Goal: Transaction & Acquisition: Purchase product/service

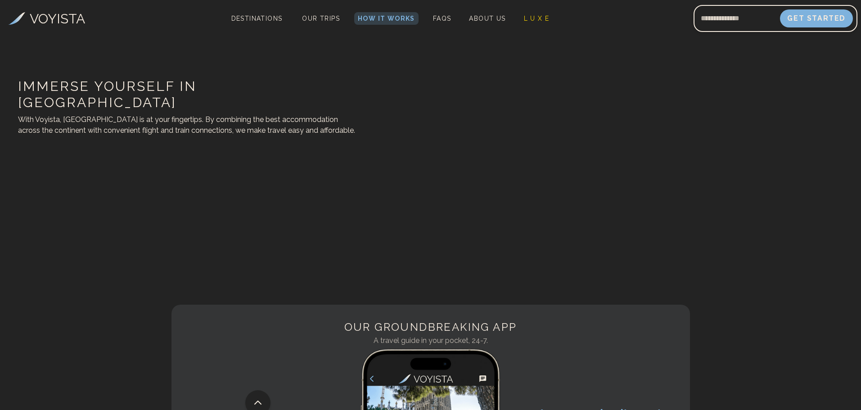
drag, startPoint x: 356, startPoint y: 134, endPoint x: 372, endPoint y: 175, distance: 44.3
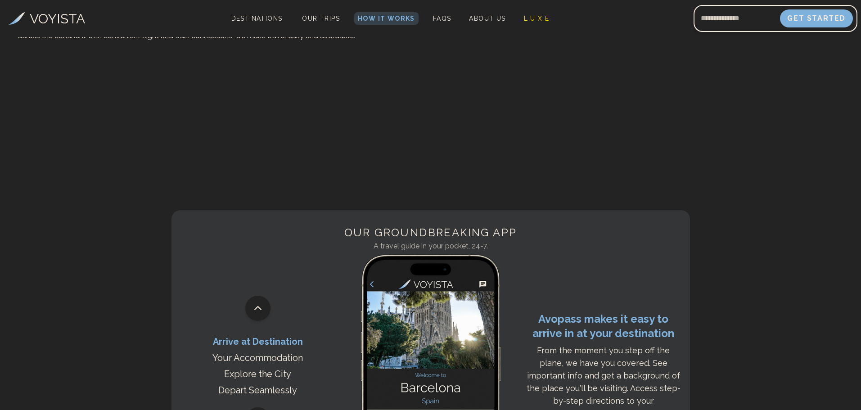
drag, startPoint x: 386, startPoint y: 151, endPoint x: 372, endPoint y: 149, distance: 14.0
drag, startPoint x: 372, startPoint y: 149, endPoint x: 341, endPoint y: 147, distance: 31.1
click at [341, 147] on div "Immerse yourself in [GEOGRAPHIC_DATA] With Voyista, [GEOGRAPHIC_DATA] is at you…" at bounding box center [347, 12] width 695 height 366
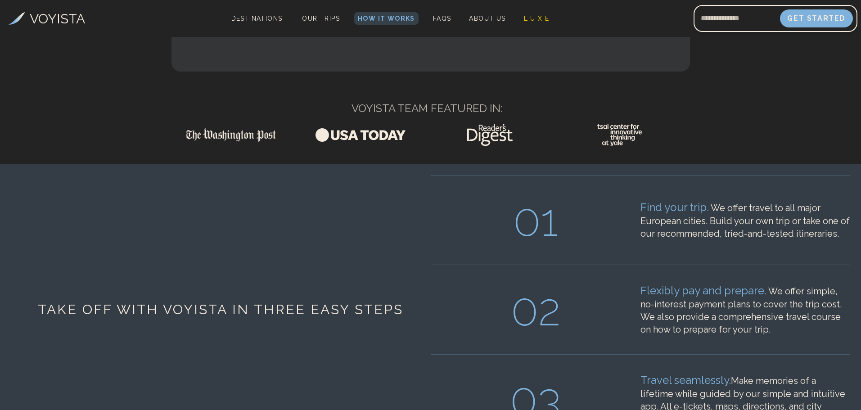
click at [352, 146] on img at bounding box center [360, 135] width 90 height 22
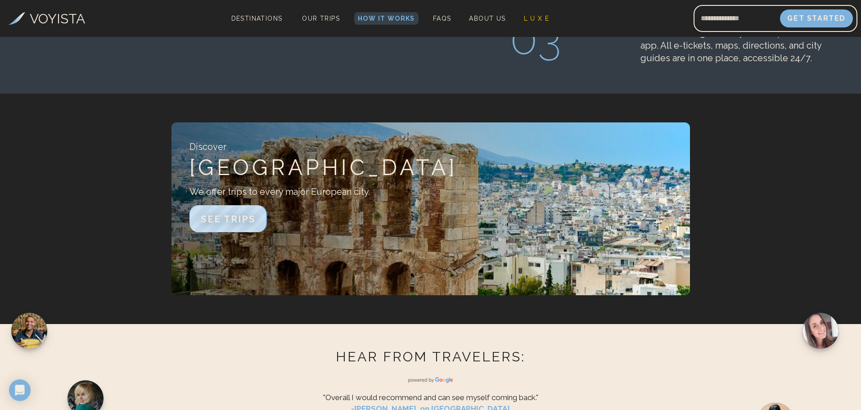
scroll to position [1399, 0]
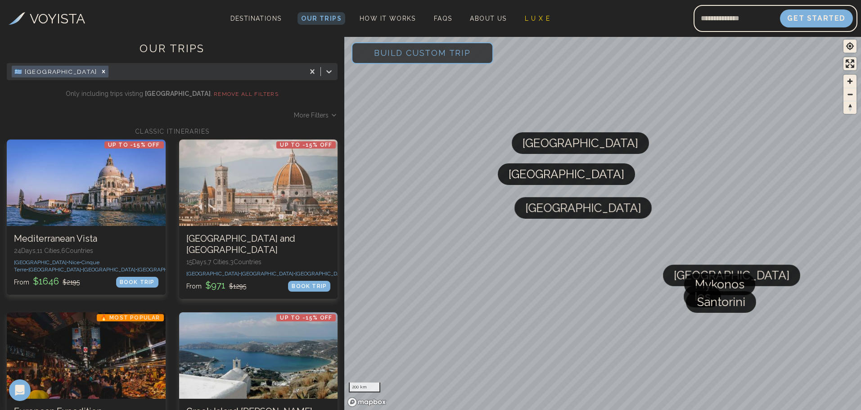
drag, startPoint x: 94, startPoint y: 124, endPoint x: 83, endPoint y: 117, distance: 13.5
click at [82, 118] on div "More Filters" at bounding box center [172, 115] width 331 height 9
click at [305, 116] on span "More Filters" at bounding box center [311, 115] width 35 height 9
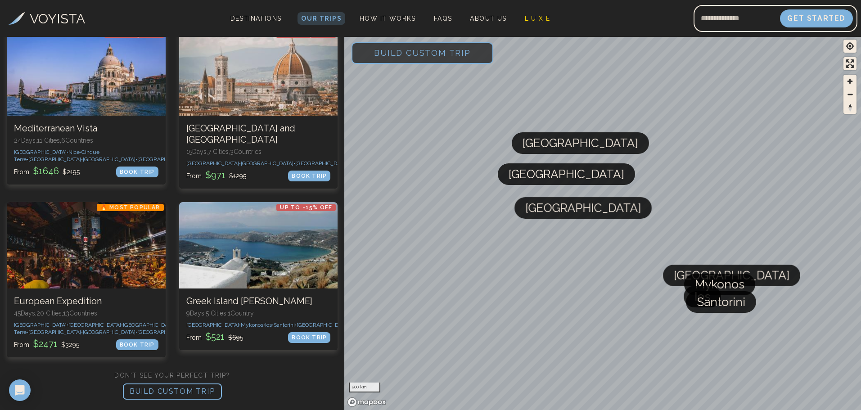
scroll to position [180, 0]
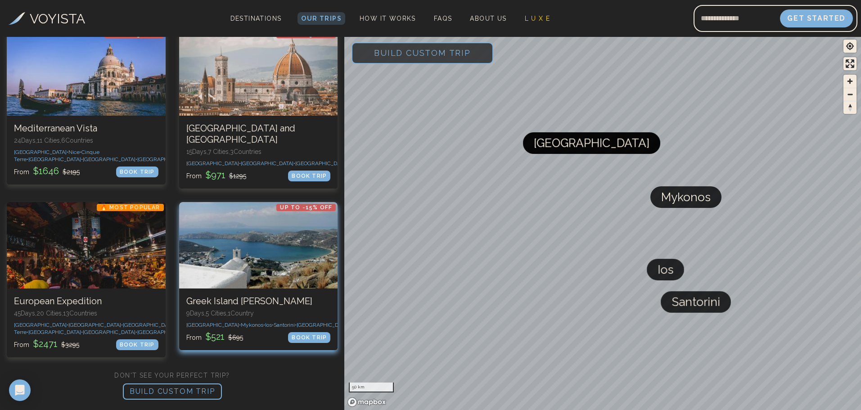
click at [270, 330] on div "From $ 521 $ 695 BOOK TRIP" at bounding box center [258, 336] width 144 height 13
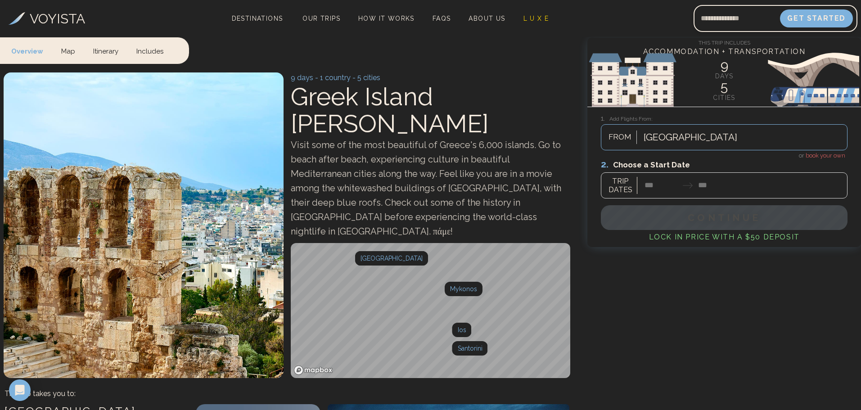
drag, startPoint x: 557, startPoint y: 186, endPoint x: 540, endPoint y: 155, distance: 34.6
click at [509, 147] on span "Visit some of the most beautiful of Greece's 6,000 islands. Go to beach after b…" at bounding box center [426, 187] width 270 height 97
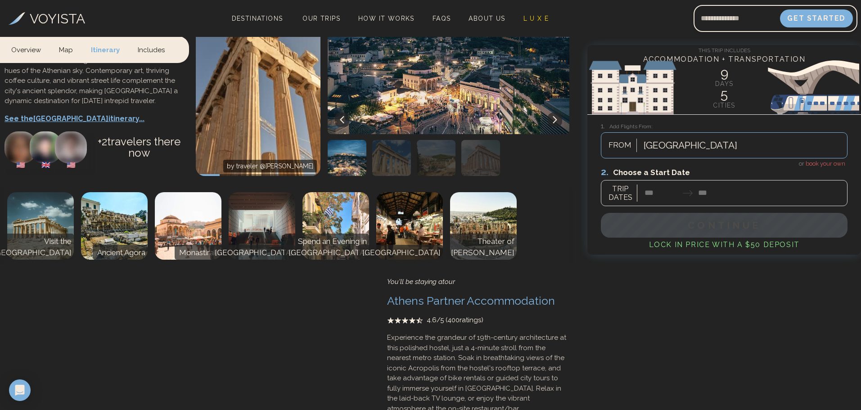
scroll to position [584, 0]
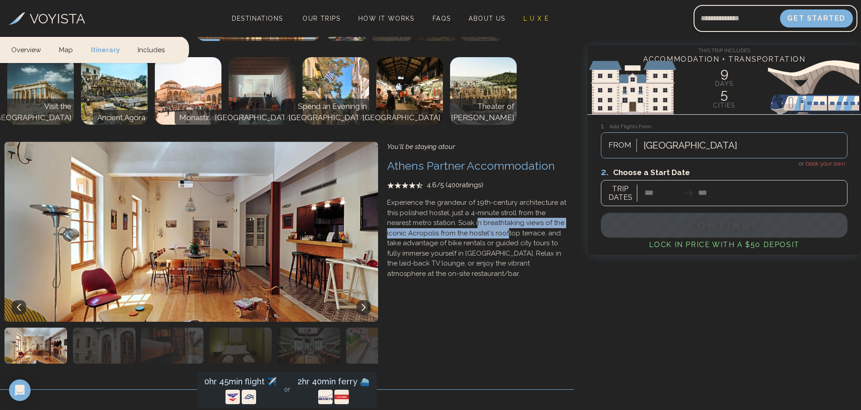
drag, startPoint x: 451, startPoint y: 178, endPoint x: 485, endPoint y: 196, distance: 38.5
click at [484, 198] on p "Experience the grandeur of 19th-century architecture at this polished hostel, j…" at bounding box center [478, 238] width 182 height 81
click at [485, 198] on p "Experience the grandeur of 19th-century architecture at this polished hostel, j…" at bounding box center [478, 238] width 182 height 81
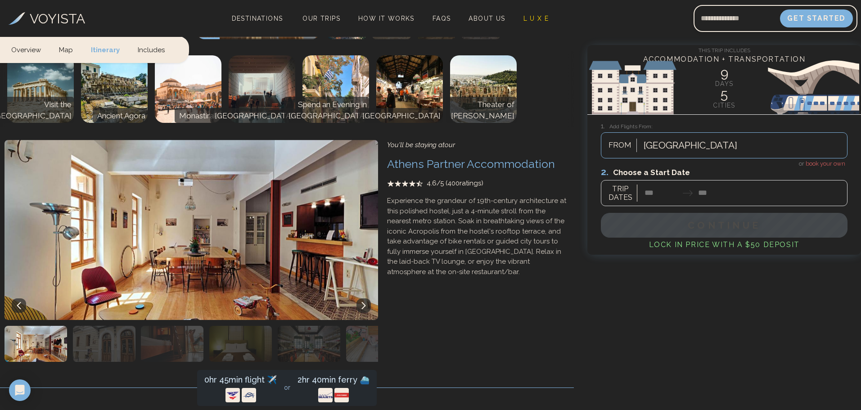
drag, startPoint x: 467, startPoint y: 222, endPoint x: 470, endPoint y: 231, distance: 10.0
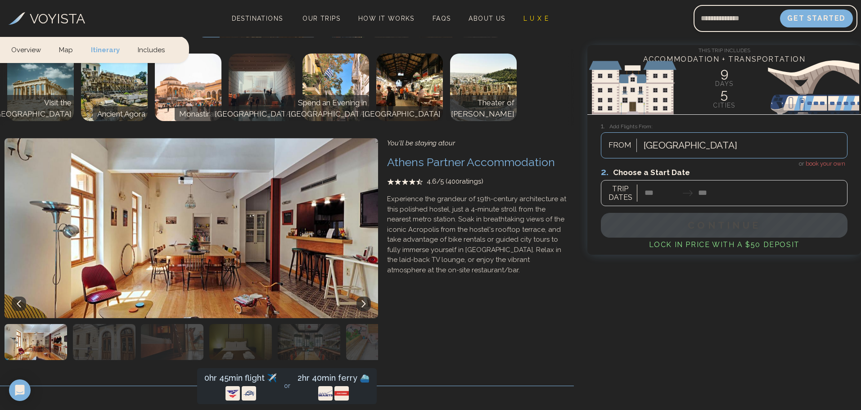
click at [362, 296] on button at bounding box center [363, 303] width 14 height 14
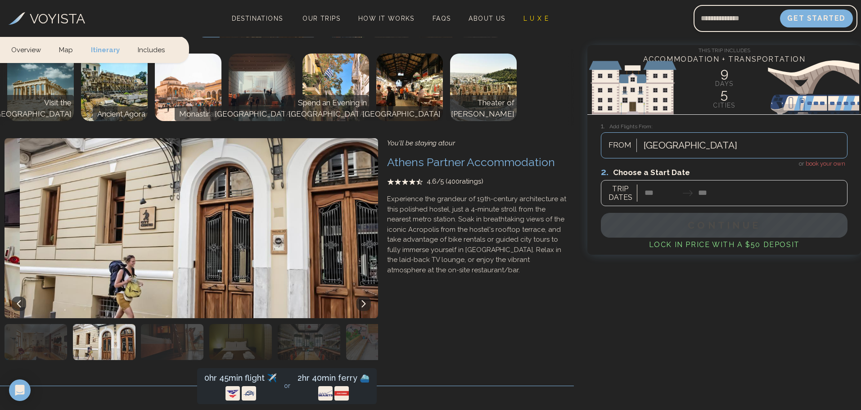
click at [362, 300] on icon at bounding box center [364, 303] width 4 height 7
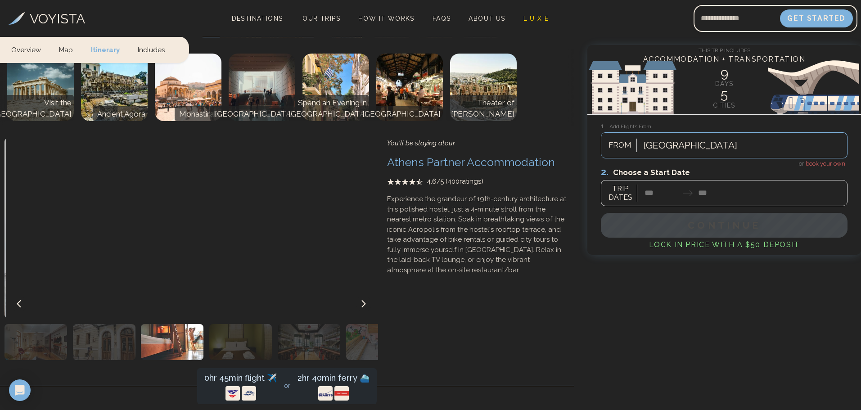
click at [362, 300] on icon at bounding box center [364, 303] width 4 height 7
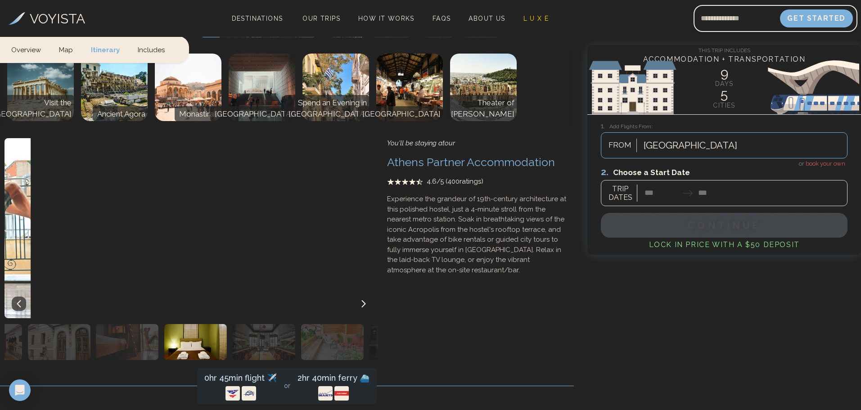
click at [362, 300] on icon at bounding box center [364, 303] width 4 height 7
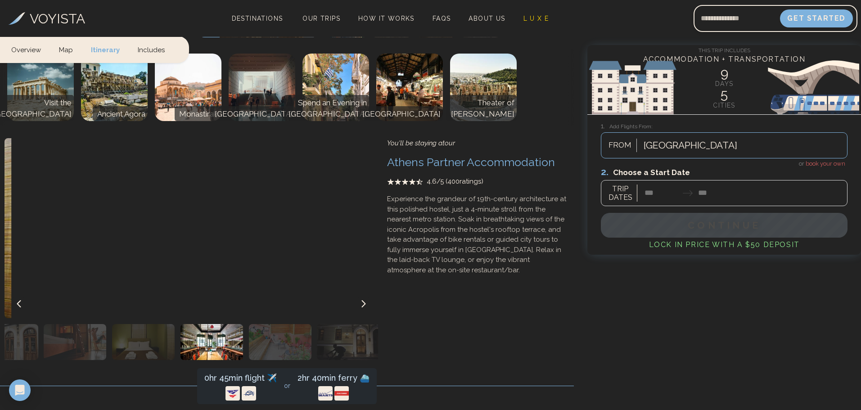
click at [362, 300] on icon at bounding box center [364, 303] width 4 height 7
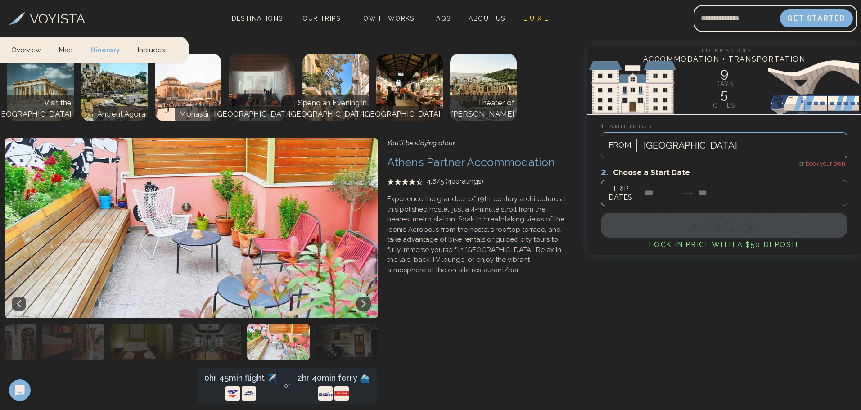
click at [238, 324] on img "button" at bounding box center [210, 342] width 63 height 36
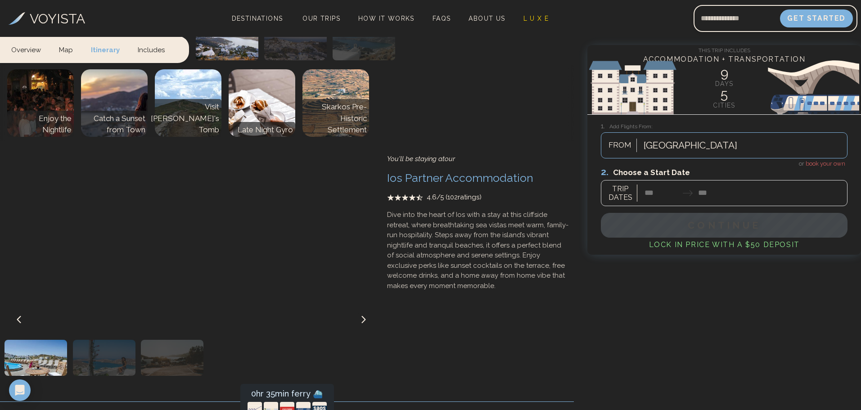
scroll to position [2028, 0]
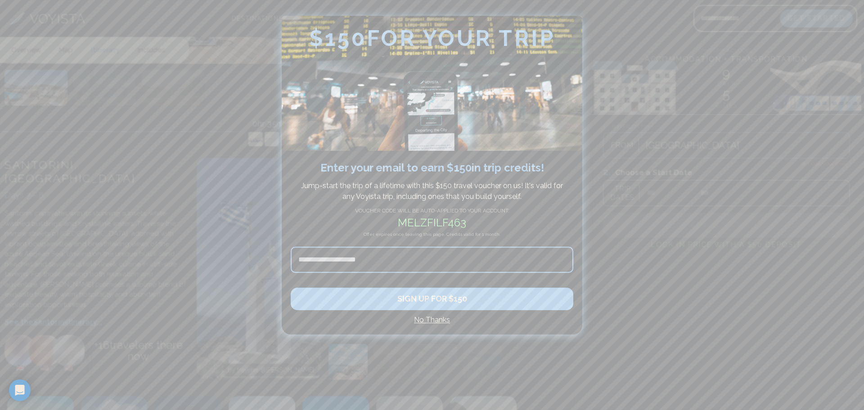
drag, startPoint x: 859, startPoint y: 210, endPoint x: 857, endPoint y: 228, distance: 18.2
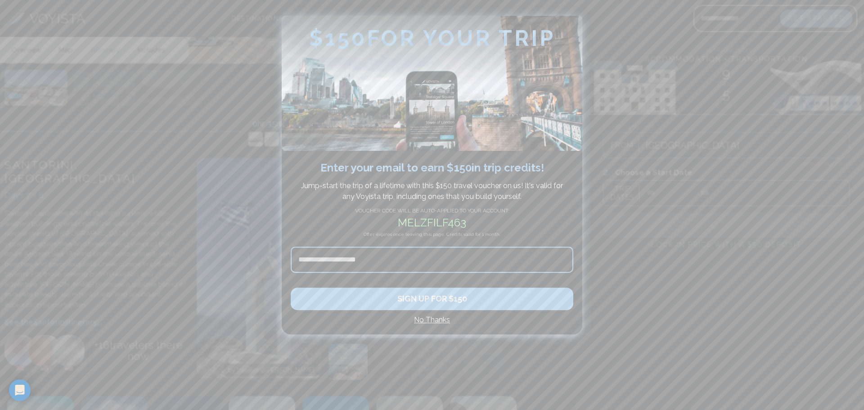
click at [858, 227] on div at bounding box center [432, 205] width 864 height 410
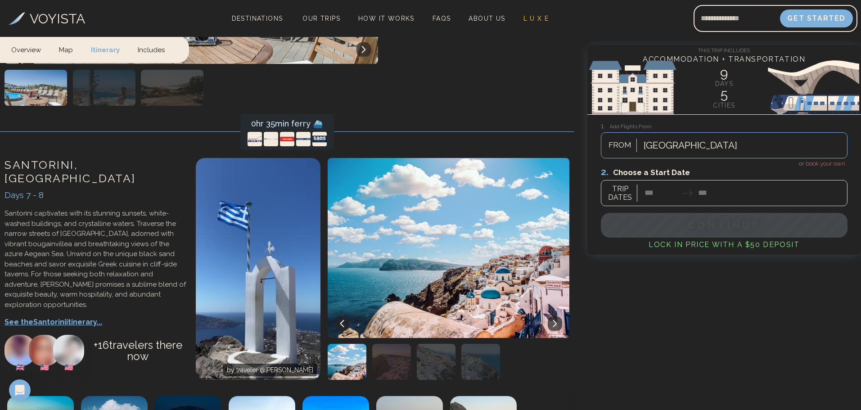
click at [736, 251] on form "1. Add Flights From: [GEOGRAPHIC_DATA] FROM or book your own 2. Choose a Start …" at bounding box center [724, 191] width 274 height 127
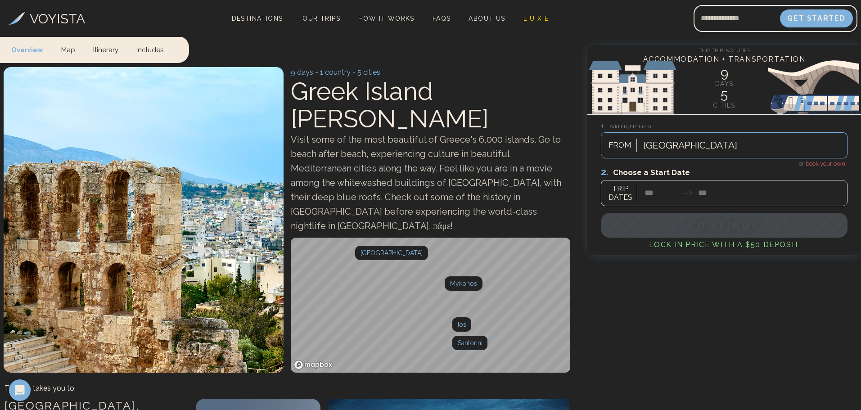
scroll to position [0, 0]
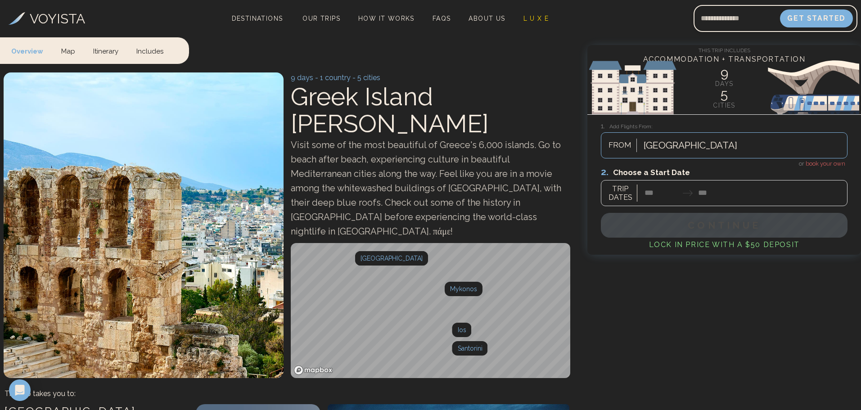
click at [656, 194] on div at bounding box center [724, 186] width 247 height 40
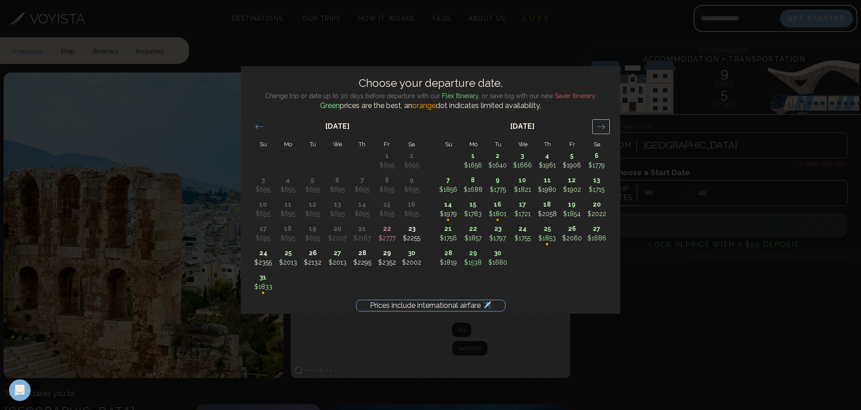
click at [593, 123] on div "Move forward to switch to the next month." at bounding box center [601, 126] width 18 height 15
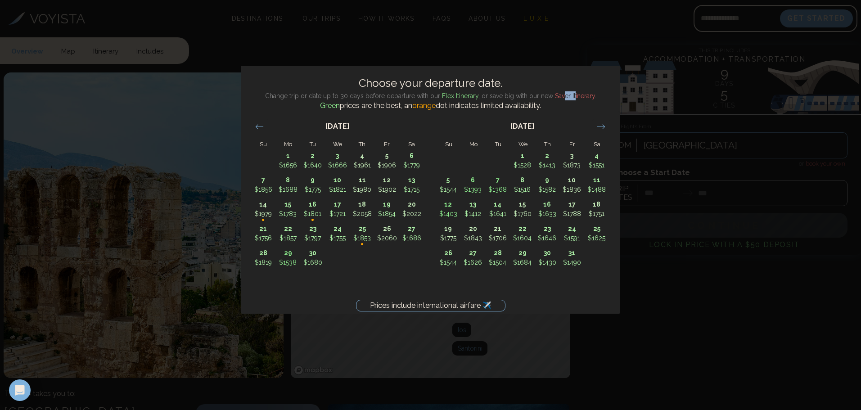
drag, startPoint x: 564, startPoint y: 97, endPoint x: 574, endPoint y: 97, distance: 9.9
click at [574, 97] on span "Saver Itinerary" at bounding box center [575, 95] width 40 height 7
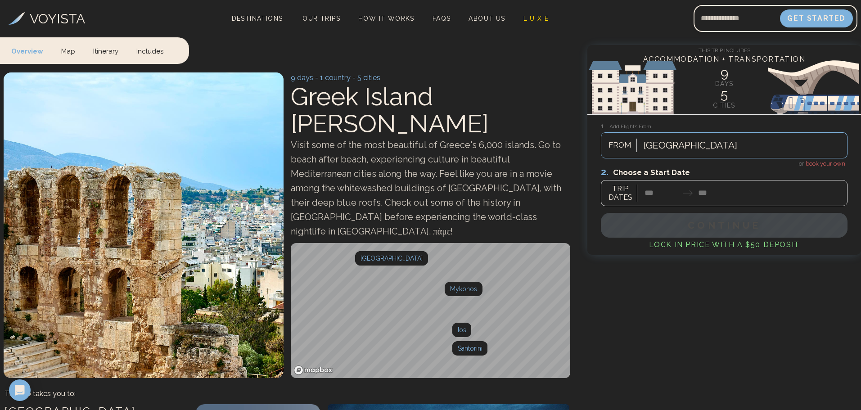
click at [644, 193] on div at bounding box center [724, 186] width 247 height 40
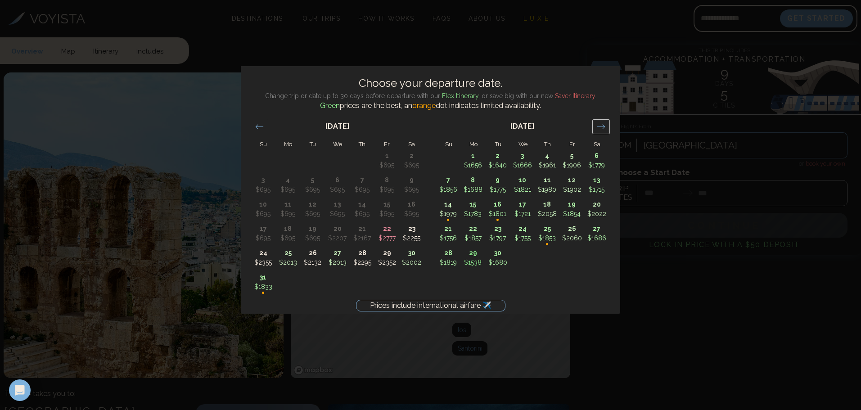
click at [595, 126] on div "Move forward to switch to the next month." at bounding box center [601, 126] width 18 height 15
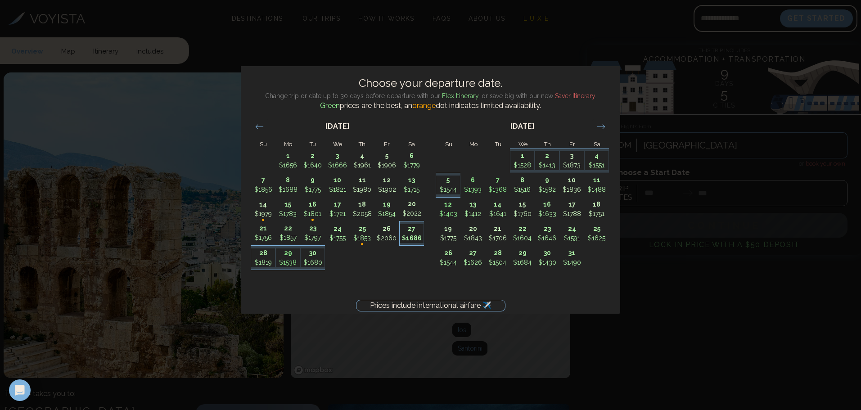
click at [415, 234] on p "$1686" at bounding box center [412, 238] width 24 height 9
type input "********"
type input "*******"
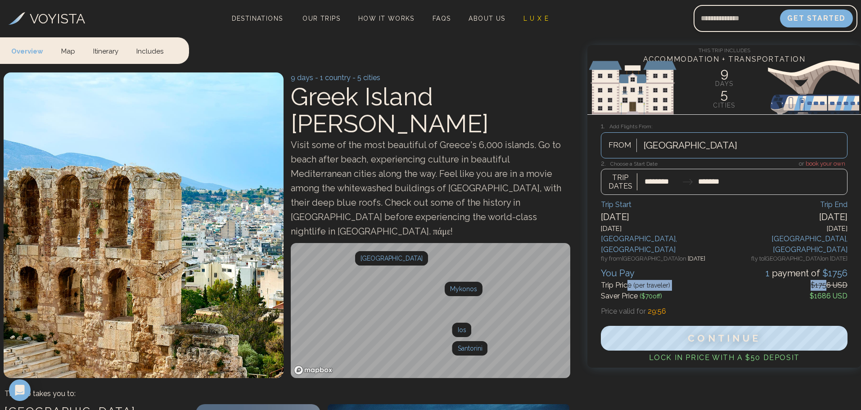
drag, startPoint x: 629, startPoint y: 275, endPoint x: 831, endPoint y: 276, distance: 202.5
click at [831, 280] on div "Trip Price (per traveler) $1756 USD" at bounding box center [724, 285] width 247 height 11
drag, startPoint x: 831, startPoint y: 284, endPoint x: 629, endPoint y: 286, distance: 202.0
click at [629, 291] on div "Saver Price ($ 70 off) $1686 USD" at bounding box center [724, 296] width 247 height 11
click at [628, 291] on div "Saver Price ($ 70 off)" at bounding box center [631, 296] width 61 height 11
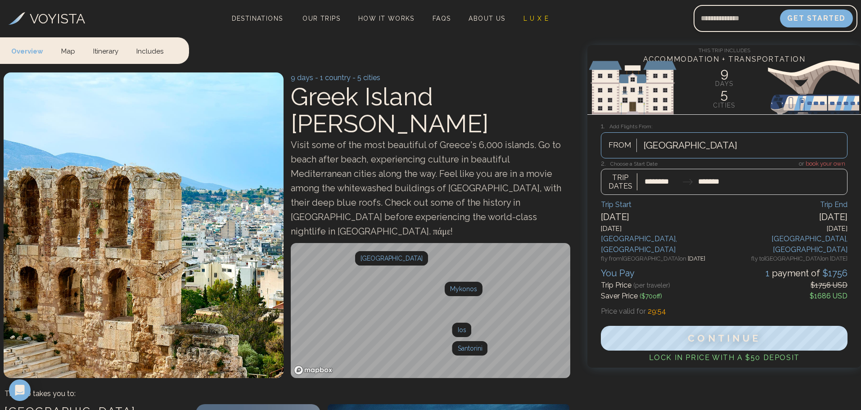
scroll to position [1, 0]
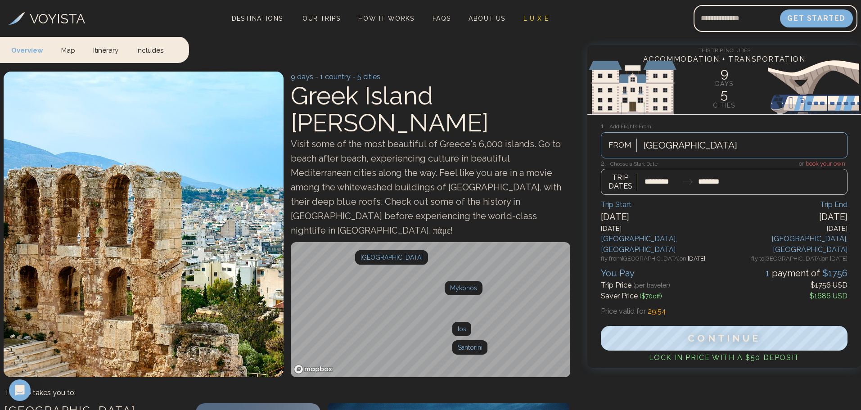
drag, startPoint x: 621, startPoint y: 255, endPoint x: 636, endPoint y: 276, distance: 26.2
drag, startPoint x: 657, startPoint y: 268, endPoint x: 647, endPoint y: 265, distance: 10.5
click at [647, 266] on div "You Pay 1 payment of $ 1756" at bounding box center [724, 272] width 247 height 13
drag, startPoint x: 636, startPoint y: 244, endPoint x: 639, endPoint y: 251, distance: 7.4
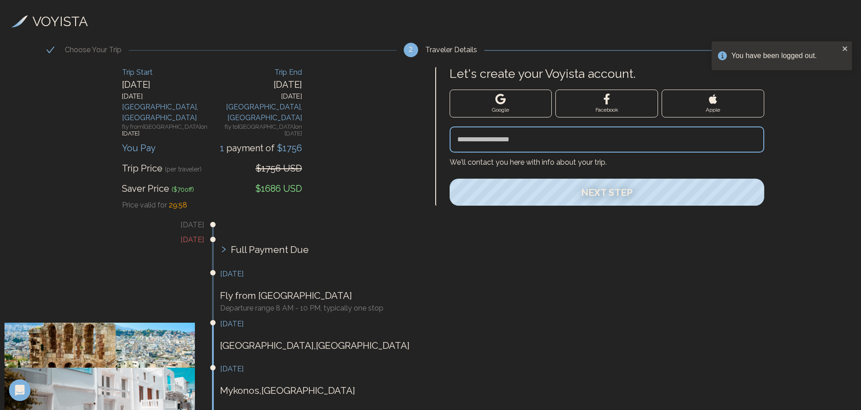
click at [199, 234] on h3 "[DATE]" at bounding box center [103, 239] width 199 height 11
click at [242, 242] on span "Full Payment Due" at bounding box center [270, 249] width 78 height 14
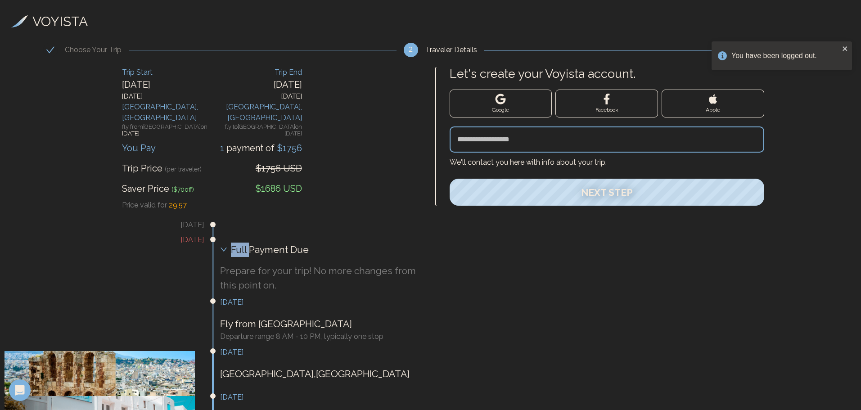
click at [242, 242] on span "Full Payment Due" at bounding box center [270, 249] width 78 height 14
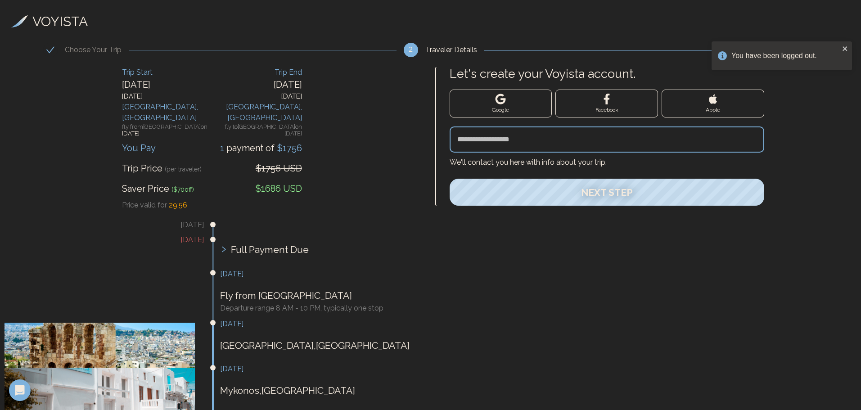
click at [368, 235] on div "Full Payment Due" at bounding box center [319, 249] width 199 height 29
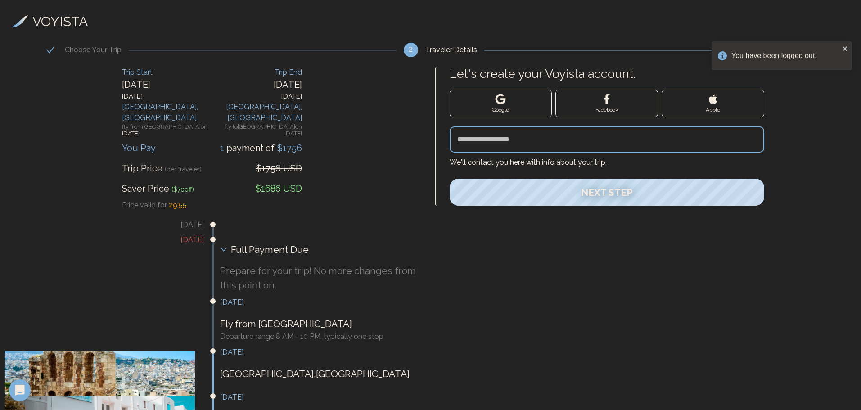
click at [337, 235] on div "Full Payment Due" at bounding box center [319, 249] width 199 height 29
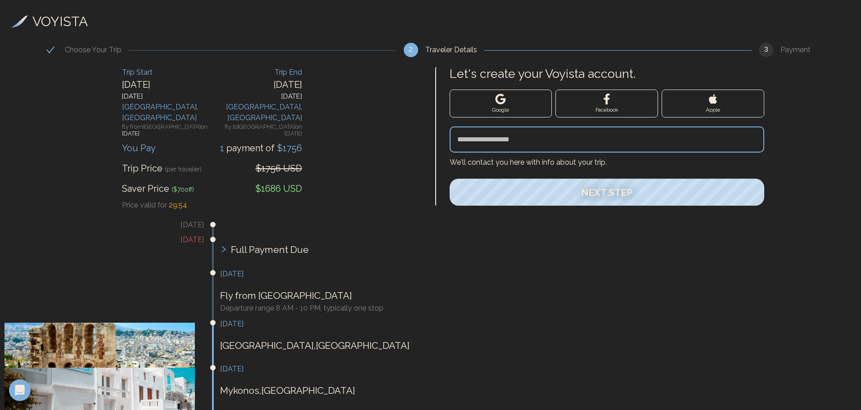
click at [292, 288] on p "Fly from [GEOGRAPHIC_DATA]" at bounding box center [319, 295] width 199 height 14
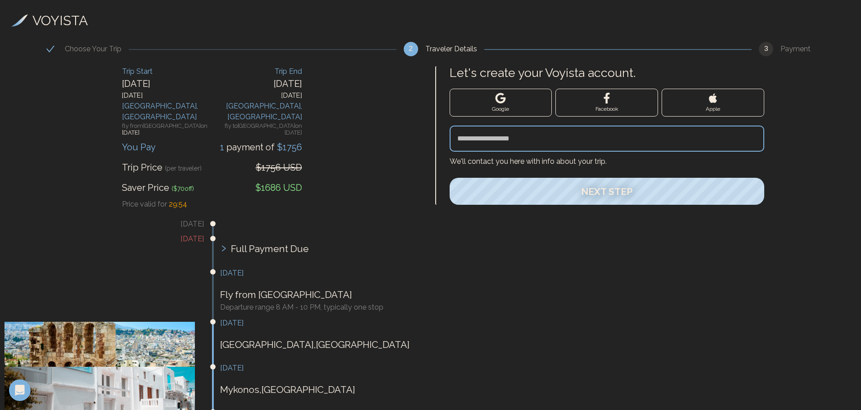
drag, startPoint x: 332, startPoint y: 269, endPoint x: 346, endPoint y: 291, distance: 26.3
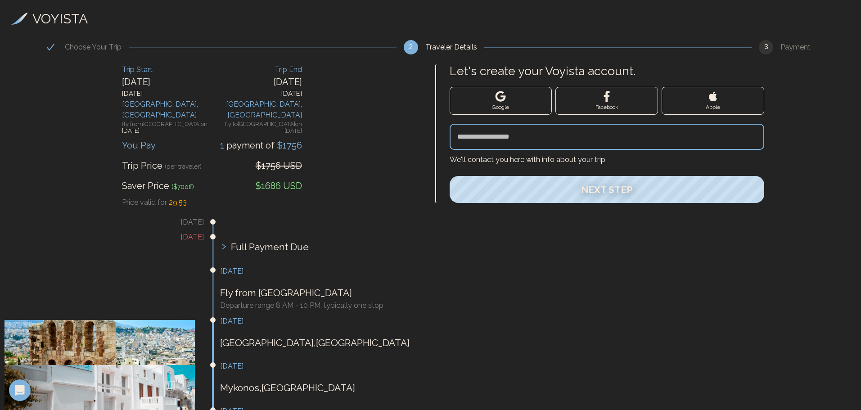
drag, startPoint x: 345, startPoint y: 283, endPoint x: 332, endPoint y: 279, distance: 13.9
click at [332, 286] on p "Fly from [GEOGRAPHIC_DATA]" at bounding box center [319, 293] width 199 height 14
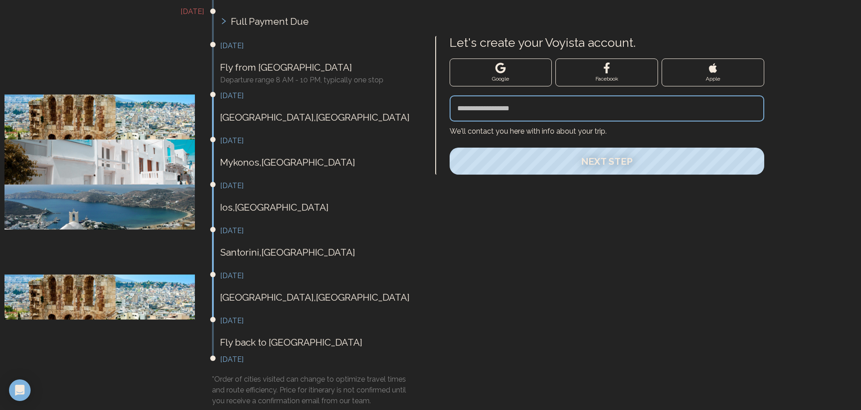
scroll to position [254, 0]
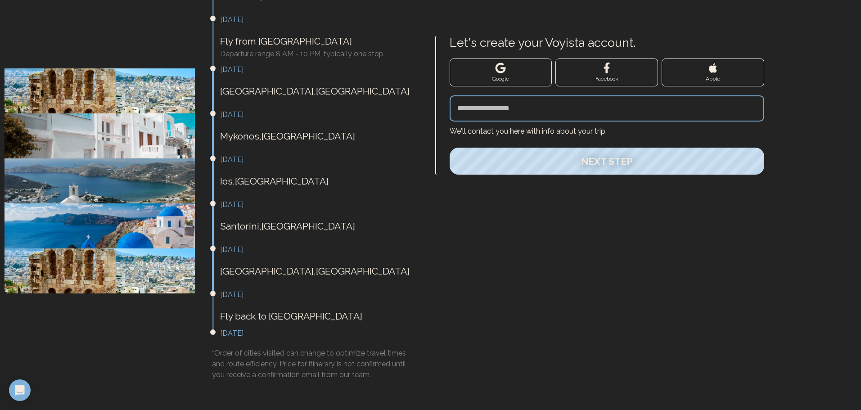
drag, startPoint x: 327, startPoint y: 269, endPoint x: 352, endPoint y: 298, distance: 38.9
drag, startPoint x: 382, startPoint y: 345, endPoint x: 370, endPoint y: 359, distance: 17.9
click at [373, 359] on h4 "*Order of cities visited can change to optimize travel times and route efficien…" at bounding box center [315, 382] width 207 height 68
click at [369, 359] on h4 "*Order of cities visited can change to optimize travel times and route efficien…" at bounding box center [315, 382] width 207 height 68
drag, startPoint x: 358, startPoint y: 345, endPoint x: 333, endPoint y: 334, distance: 27.0
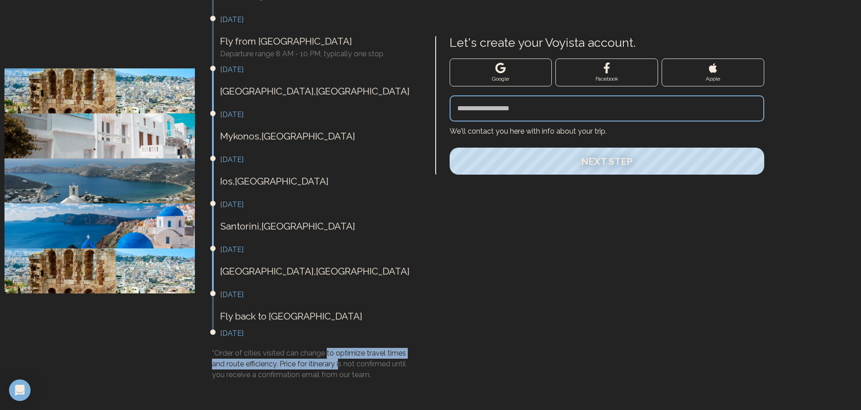
drag, startPoint x: 333, startPoint y: 334, endPoint x: 326, endPoint y: 348, distance: 16.3
click at [326, 348] on h4 "*Order of cities visited can change to optimize travel times and route efficien…" at bounding box center [315, 382] width 207 height 68
click at [326, 349] on h4 "*Order of cities visited can change to optimize travel times and route efficien…" at bounding box center [315, 382] width 207 height 68
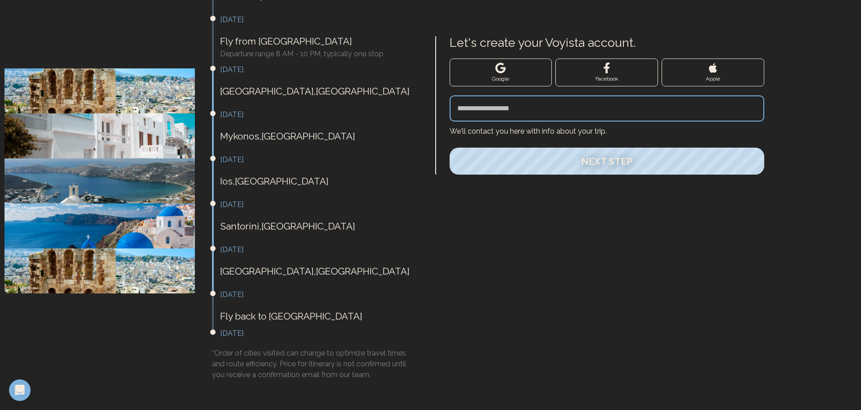
drag, startPoint x: 285, startPoint y: 277, endPoint x: 317, endPoint y: 305, distance: 42.7
drag, startPoint x: 314, startPoint y: 288, endPoint x: 300, endPoint y: 283, distance: 14.8
click at [300, 289] on div "[DATE] Fly back to [GEOGRAPHIC_DATA]" at bounding box center [319, 310] width 199 height 43
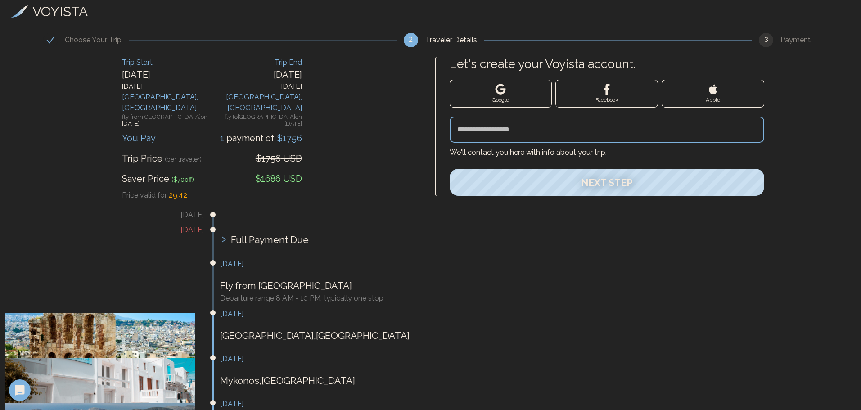
scroll to position [0, 0]
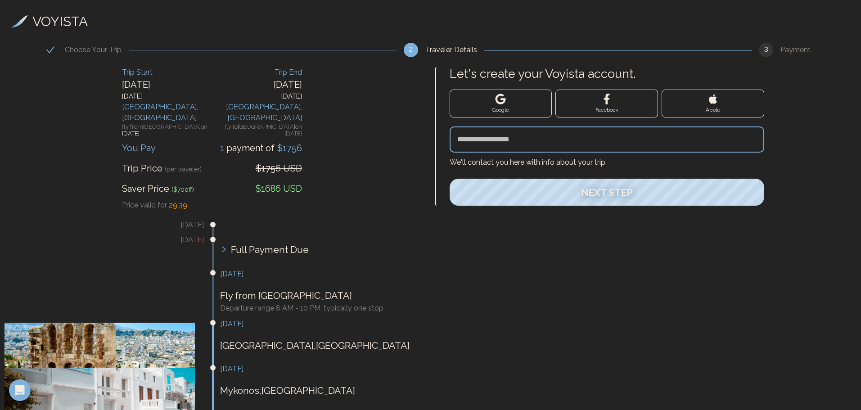
drag, startPoint x: 278, startPoint y: 111, endPoint x: 166, endPoint y: 92, distance: 113.6
click at [167, 94] on div "Trip Start [DATE] [GEOGRAPHIC_DATA] , [GEOGRAPHIC_DATA] fly from [GEOGRAPHIC_DA…" at bounding box center [167, 103] width 90 height 72
drag, startPoint x: 160, startPoint y: 84, endPoint x: 177, endPoint y: 99, distance: 22.6
click at [176, 99] on div "Trip Start [DATE] [GEOGRAPHIC_DATA] , [GEOGRAPHIC_DATA] fly from [GEOGRAPHIC_DA…" at bounding box center [167, 103] width 90 height 72
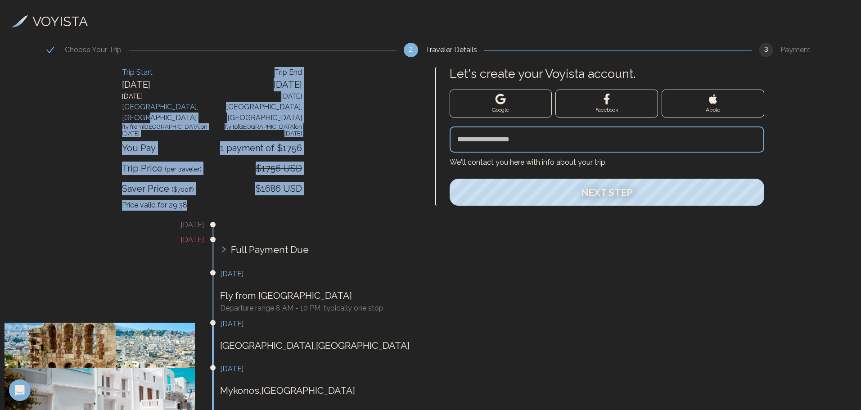
drag, startPoint x: 201, startPoint y: 112, endPoint x: 287, endPoint y: 188, distance: 114.7
click at [283, 184] on div "Trip Start [DATE] [GEOGRAPHIC_DATA] , [GEOGRAPHIC_DATA] fly from [GEOGRAPHIC_DA…" at bounding box center [212, 136] width 180 height 139
click at [291, 200] on div "Price valid for 29 : 38" at bounding box center [212, 205] width 180 height 11
drag, startPoint x: 278, startPoint y: 192, endPoint x: 181, endPoint y: 106, distance: 129.4
click at [184, 107] on div "Trip Start [DATE] [GEOGRAPHIC_DATA] , [GEOGRAPHIC_DATA] fly from [GEOGRAPHIC_DA…" at bounding box center [212, 136] width 180 height 139
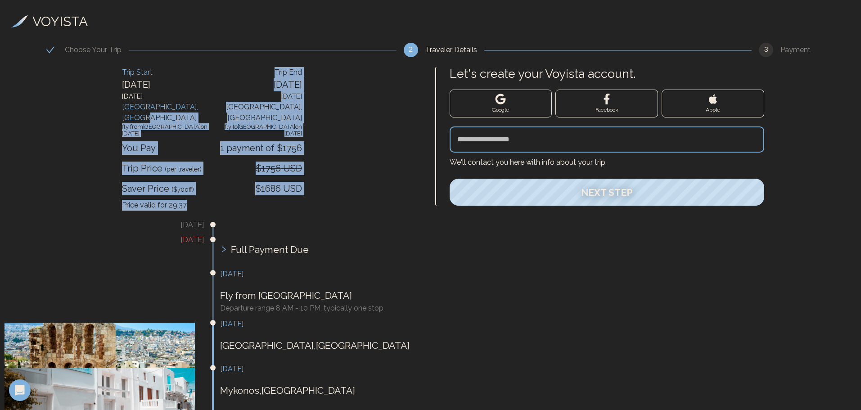
click at [173, 105] on div "[GEOGRAPHIC_DATA] , [GEOGRAPHIC_DATA]" at bounding box center [167, 113] width 90 height 22
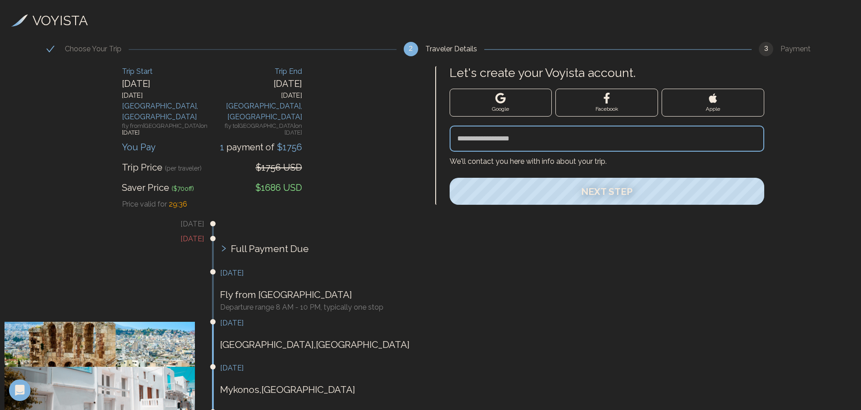
drag, startPoint x: 230, startPoint y: 207, endPoint x: 239, endPoint y: 220, distance: 15.6
drag, startPoint x: 248, startPoint y: 174, endPoint x: 226, endPoint y: 172, distance: 22.5
click at [226, 174] on div "Saver Price ($ 70 off) $1686 USD" at bounding box center [212, 184] width 180 height 20
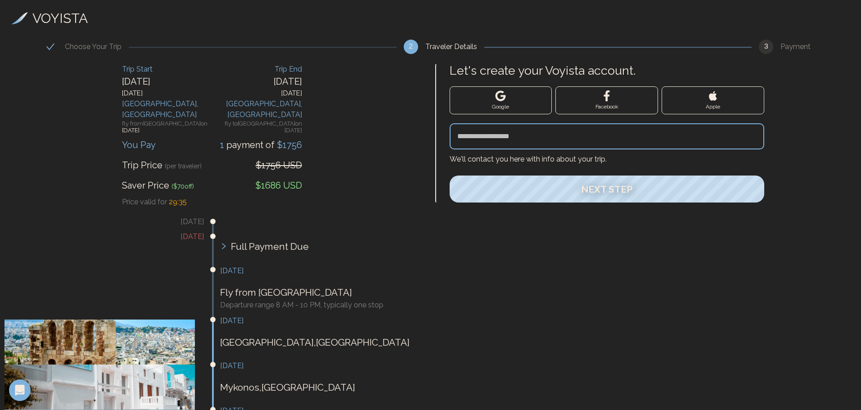
drag, startPoint x: 246, startPoint y: 207, endPoint x: 246, endPoint y: 214, distance: 6.3
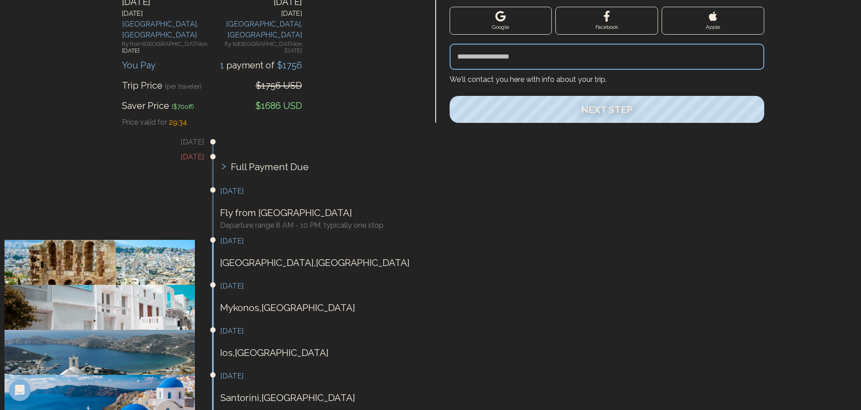
scroll to position [0, 0]
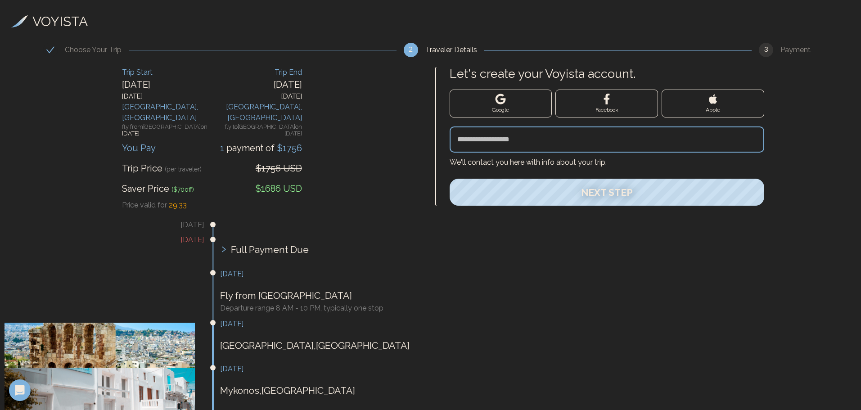
drag, startPoint x: 239, startPoint y: 171, endPoint x: 187, endPoint y: 141, distance: 60.0
click at [233, 175] on div "Saver Price ($ 70 off) $1686 USD" at bounding box center [212, 185] width 180 height 20
click at [178, 141] on div "You Pay 1 payment of $ 1756" at bounding box center [212, 147] width 180 height 13
click at [496, 139] on input "Let's create your Voyista account." at bounding box center [606, 139] width 315 height 26
type input "**********"
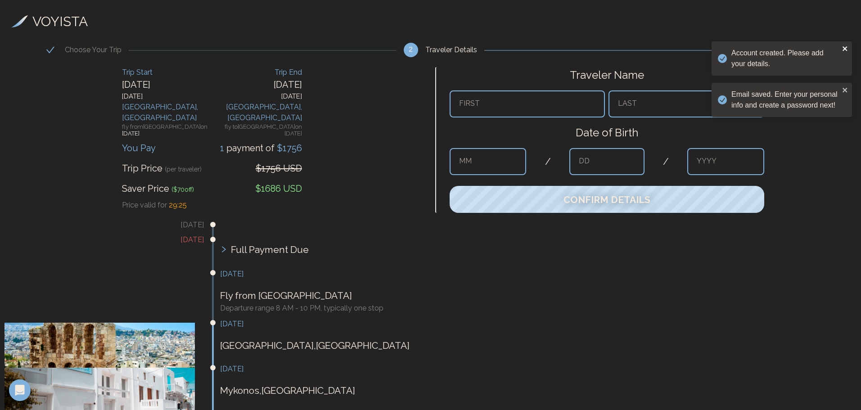
click at [848, 47] on icon "close" at bounding box center [845, 48] width 6 height 7
click at [845, 88] on icon "close" at bounding box center [844, 89] width 6 height 7
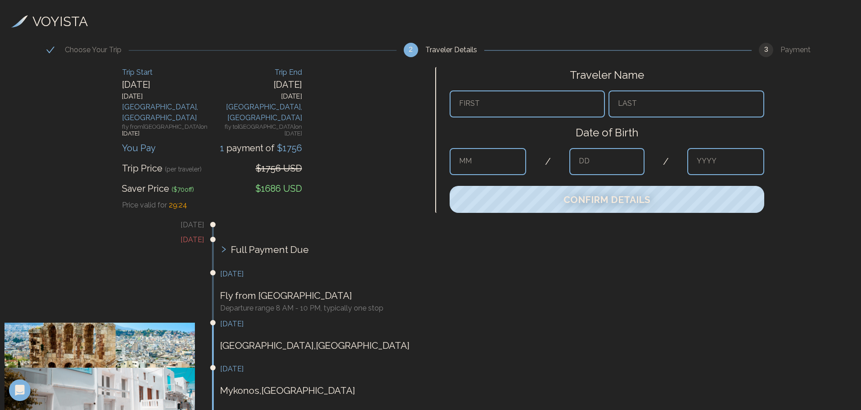
click at [519, 104] on input "text" at bounding box center [527, 103] width 156 height 27
type input "****"
type input "**"
click at [595, 157] on input "text" at bounding box center [606, 161] width 75 height 27
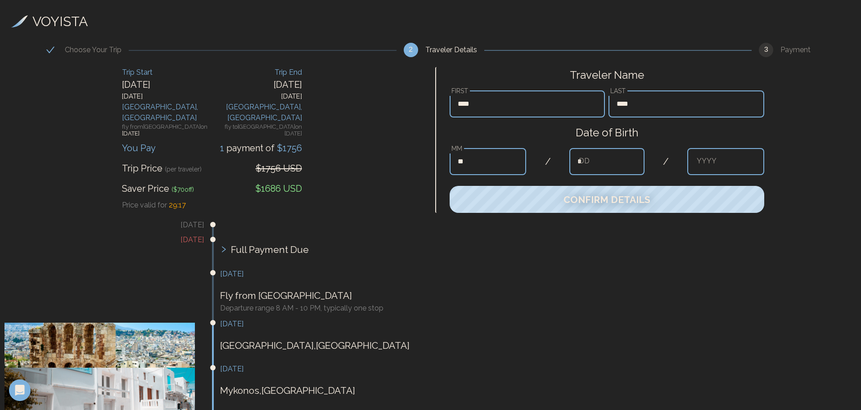
type input "**"
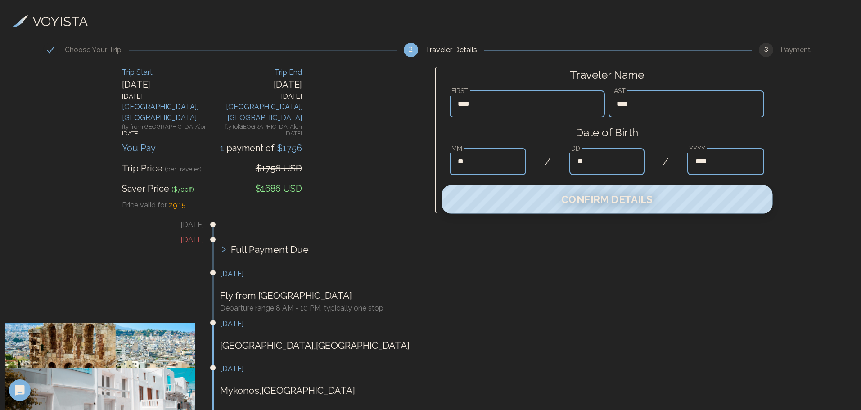
type input "****"
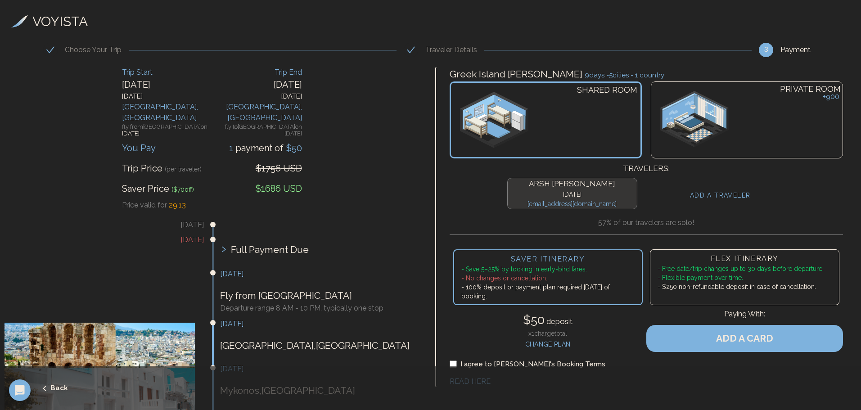
drag, startPoint x: 493, startPoint y: 218, endPoint x: 493, endPoint y: 193, distance: 24.3
drag, startPoint x: 480, startPoint y: 190, endPoint x: 476, endPoint y: 194, distance: 5.7
click at [474, 190] on div "[PERSON_NAME] [DATE] [EMAIL_ADDRESS][DOMAIN_NAME] ADD A TRAVELER" at bounding box center [646, 193] width 394 height 39
drag, startPoint x: 495, startPoint y: 214, endPoint x: 492, endPoint y: 199, distance: 15.2
drag, startPoint x: 484, startPoint y: 198, endPoint x: 480, endPoint y: 202, distance: 5.7
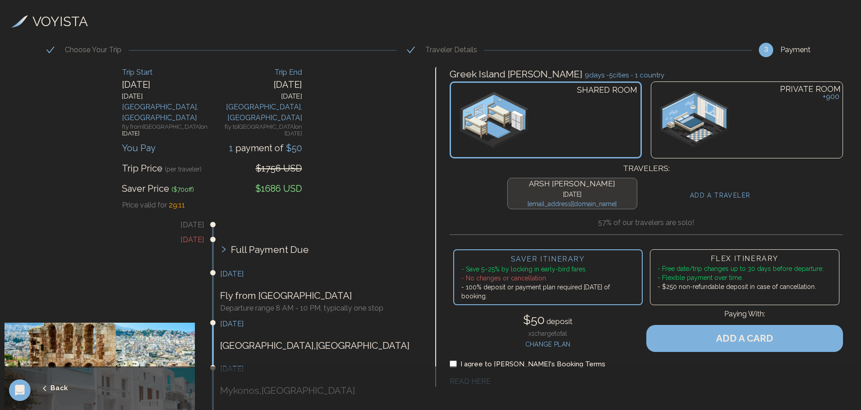
click at [479, 196] on div "[PERSON_NAME] [DATE] [EMAIL_ADDRESS][DOMAIN_NAME] ADD A TRAVELER" at bounding box center [646, 193] width 394 height 39
click at [556, 289] on li "- 100% deposit or payment plan required [DATE] of booking." at bounding box center [547, 292] width 173 height 18
click at [680, 276] on li "- Flexible payment over time." at bounding box center [744, 277] width 174 height 9
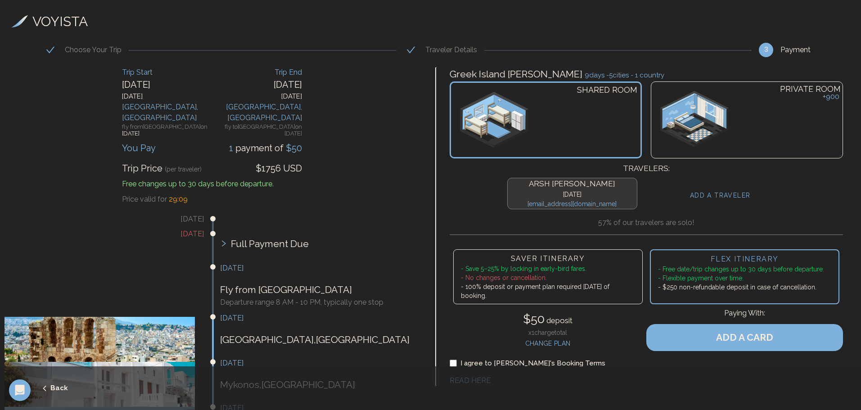
click at [588, 278] on li "- No changes or cancellation." at bounding box center [548, 277] width 174 height 9
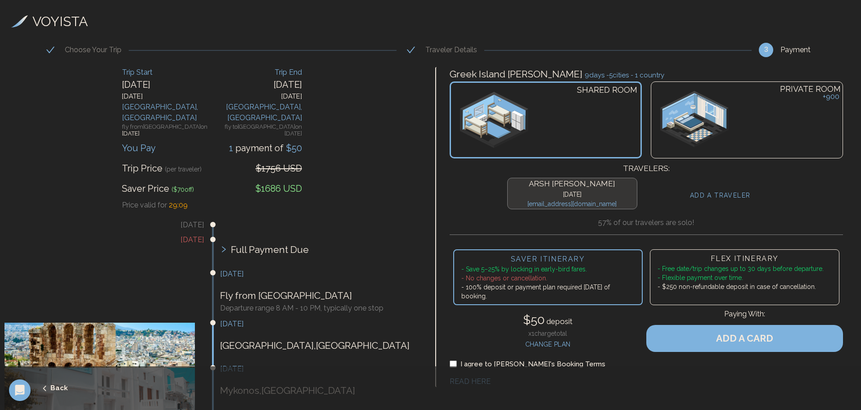
drag, startPoint x: 488, startPoint y: 229, endPoint x: 486, endPoint y: 195, distance: 33.3
click at [475, 192] on div "[PERSON_NAME] [DATE] [EMAIL_ADDRESS][DOMAIN_NAME] ADD A TRAVELER" at bounding box center [646, 193] width 394 height 39
click at [516, 126] on img at bounding box center [494, 120] width 69 height 56
click at [672, 121] on img at bounding box center [694, 119] width 68 height 56
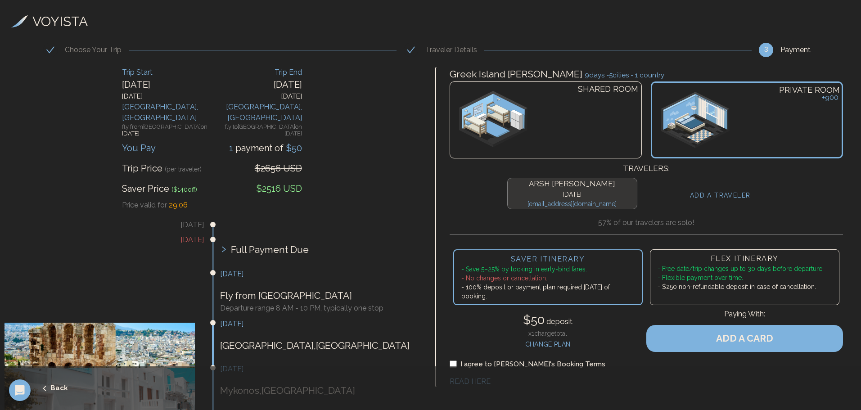
click at [593, 125] on div "SHARED ROOM" at bounding box center [545, 119] width 192 height 77
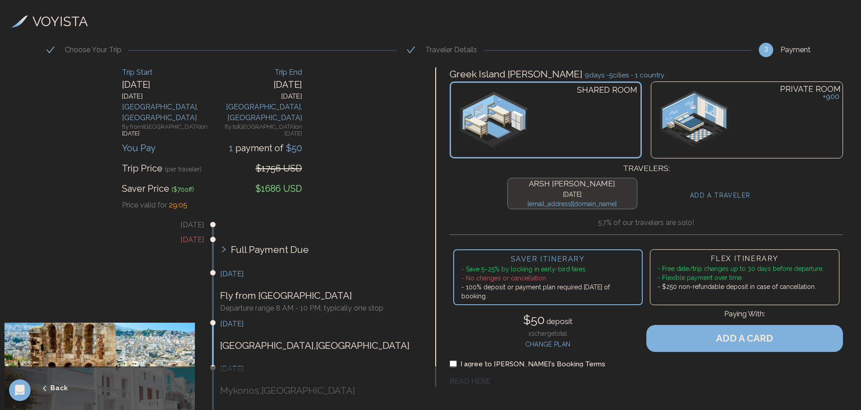
click at [733, 108] on div "PRIVATE ROOM + 900" at bounding box center [747, 119] width 192 height 77
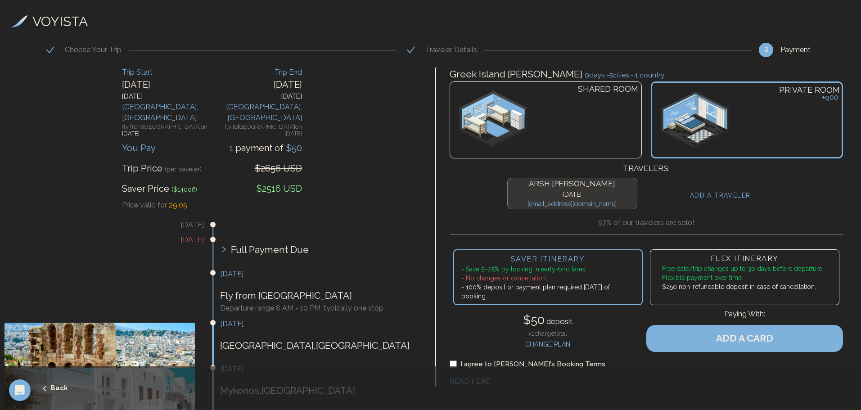
click at [558, 117] on div "SHARED ROOM" at bounding box center [545, 119] width 192 height 77
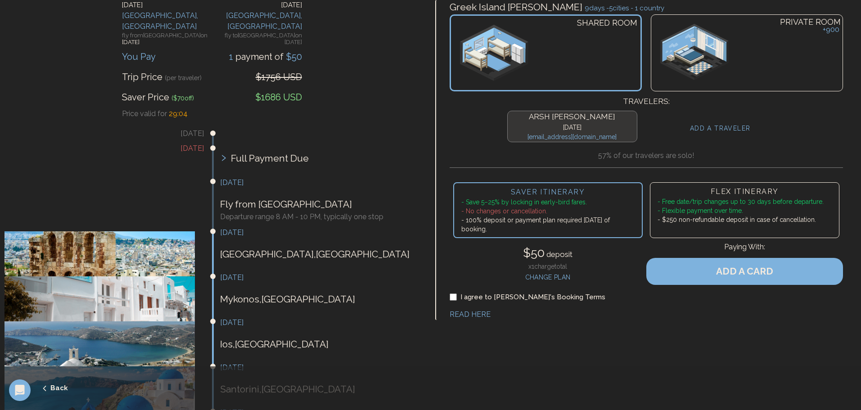
scroll to position [135, 0]
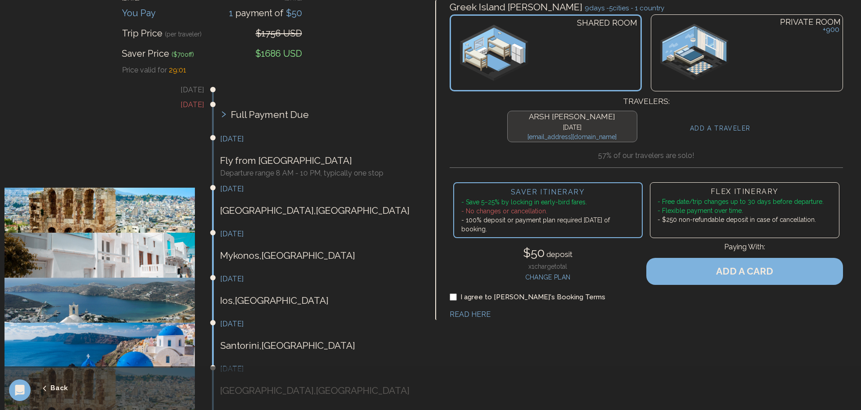
drag, startPoint x: 442, startPoint y: 265, endPoint x: 425, endPoint y: 267, distance: 17.2
click at [425, 267] on div "Trip Start [DATE] [GEOGRAPHIC_DATA] , [GEOGRAPHIC_DATA] fly from [GEOGRAPHIC_DA…" at bounding box center [215, 237] width 431 height 619
drag, startPoint x: 440, startPoint y: 286, endPoint x: 439, endPoint y: 301, distance: 15.4
drag, startPoint x: 426, startPoint y: 299, endPoint x: 415, endPoint y: 299, distance: 10.8
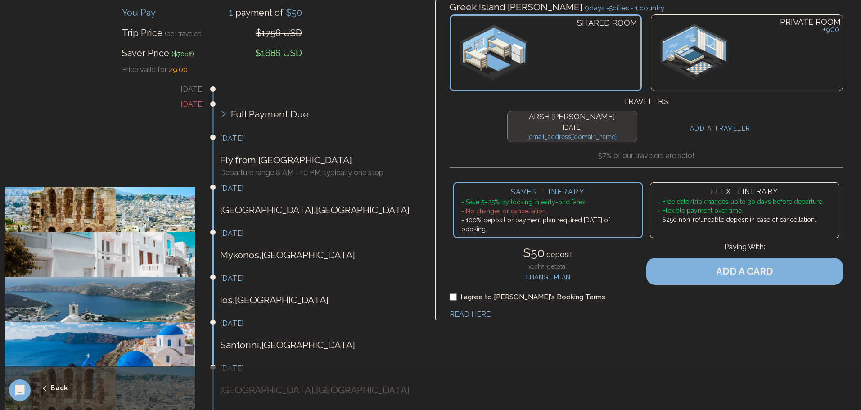
drag, startPoint x: 415, startPoint y: 299, endPoint x: 446, endPoint y: 295, distance: 31.3
click at [420, 298] on div "Trip Start [DATE] [GEOGRAPHIC_DATA] , [GEOGRAPHIC_DATA] fly from [GEOGRAPHIC_DA…" at bounding box center [215, 236] width 431 height 619
click at [460, 293] on div "I agree to [PERSON_NAME]'s Booking Terms" at bounding box center [646, 297] width 394 height 10
click at [476, 306] on div "I agree to [PERSON_NAME]'s Booking Terms READ HERE" at bounding box center [646, 306] width 394 height 28
click at [474, 314] on link "READ HERE" at bounding box center [469, 314] width 41 height 9
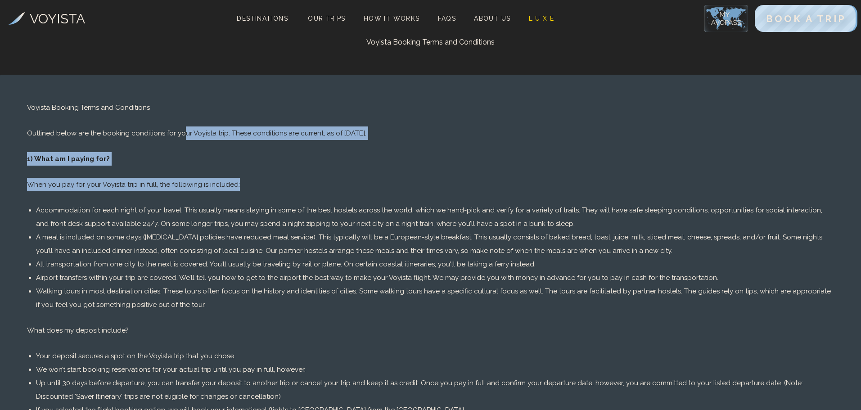
drag, startPoint x: 192, startPoint y: 134, endPoint x: 250, endPoint y: 191, distance: 81.4
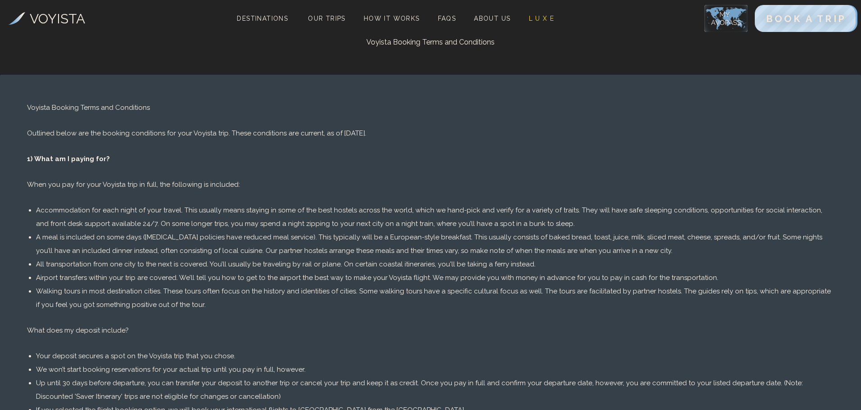
drag, startPoint x: 217, startPoint y: 199, endPoint x: 219, endPoint y: 180, distance: 19.0
drag, startPoint x: 215, startPoint y: 184, endPoint x: 200, endPoint y: 185, distance: 15.0
drag, startPoint x: 200, startPoint y: 185, endPoint x: 141, endPoint y: 184, distance: 58.9
click at [142, 184] on p "When you pay for your Voyista trip in full, the following is included:" at bounding box center [430, 184] width 807 height 13
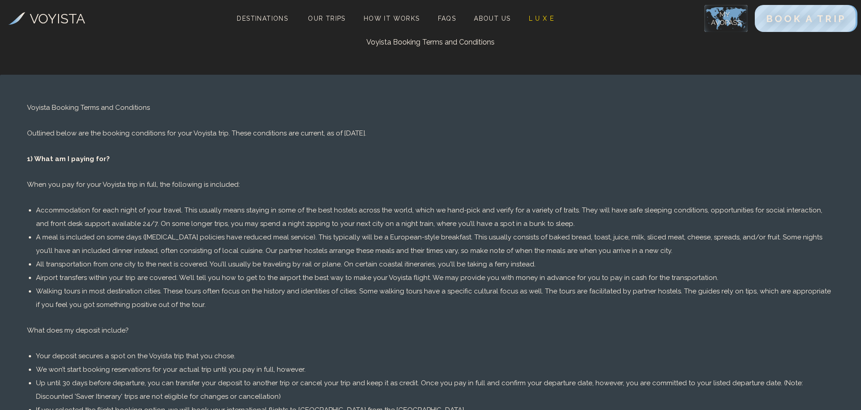
click at [140, 184] on p "When you pay for your Voyista trip in full, the following is included:" at bounding box center [430, 184] width 807 height 13
drag, startPoint x: 130, startPoint y: 200, endPoint x: 146, endPoint y: 182, distance: 24.5
drag, startPoint x: 141, startPoint y: 183, endPoint x: 108, endPoint y: 187, distance: 33.0
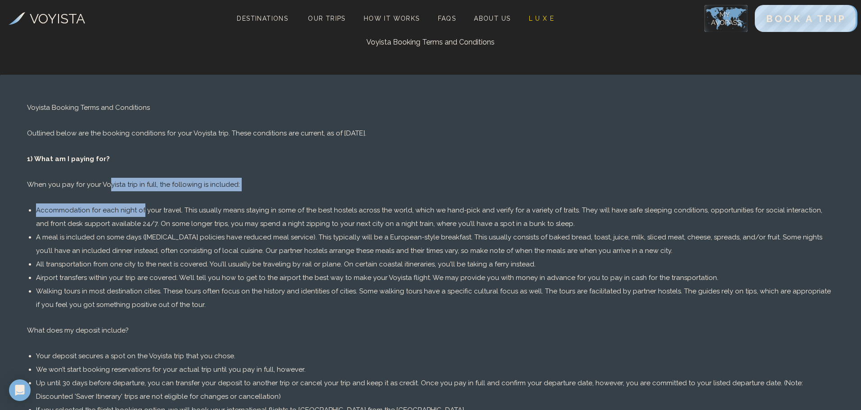
drag, startPoint x: 108, startPoint y: 187, endPoint x: 143, endPoint y: 207, distance: 40.5
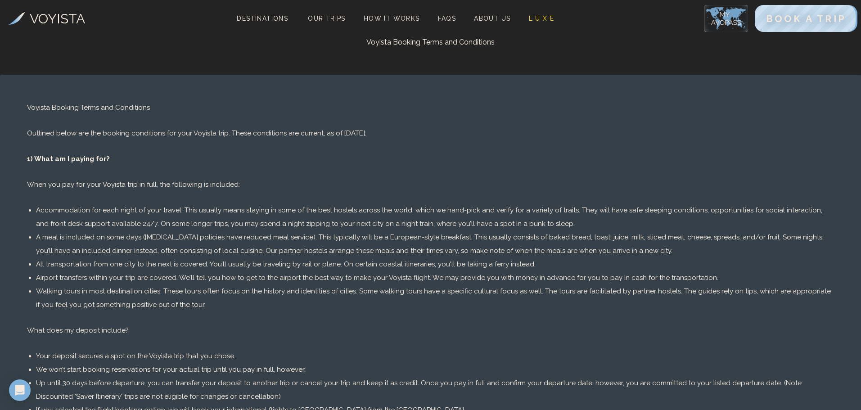
click at [145, 211] on li "Accommodation for each night of your travel. This usually means staying in some…" at bounding box center [435, 216] width 798 height 27
drag, startPoint x: 150, startPoint y: 212, endPoint x: 269, endPoint y: 210, distance: 118.8
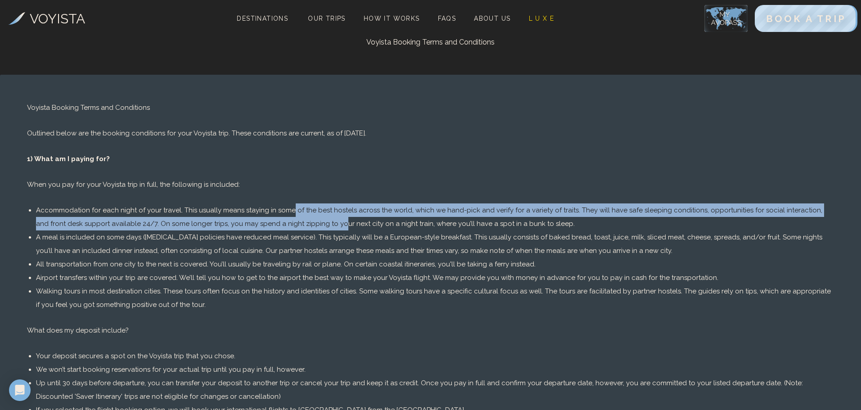
drag, startPoint x: 269, startPoint y: 210, endPoint x: 308, endPoint y: 221, distance: 40.9
click at [308, 221] on li "Accommodation for each night of your travel. This usually means staying in some…" at bounding box center [435, 216] width 798 height 27
drag, startPoint x: 308, startPoint y: 221, endPoint x: 277, endPoint y: 221, distance: 31.5
click at [308, 221] on li "Accommodation for each night of your travel. This usually means staying in some…" at bounding box center [435, 216] width 798 height 27
drag, startPoint x: 187, startPoint y: 212, endPoint x: 189, endPoint y: 202, distance: 10.4
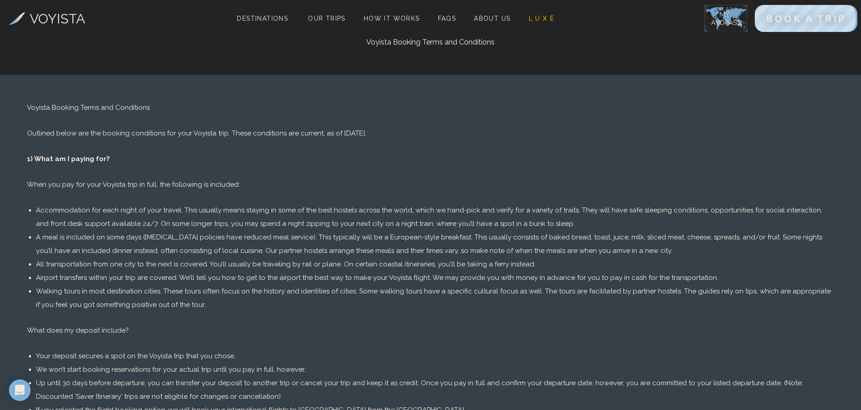
drag, startPoint x: 189, startPoint y: 202, endPoint x: 189, endPoint y: 209, distance: 7.6
drag, startPoint x: 224, startPoint y: 279, endPoint x: 195, endPoint y: 280, distance: 29.2
click at [198, 280] on li "Airport transfers within your trip are covered. We’ll tell you how to get to th…" at bounding box center [435, 277] width 798 height 13
click at [194, 280] on li "Airport transfers within your trip are covered. We’ll tell you how to get to th…" at bounding box center [435, 277] width 798 height 13
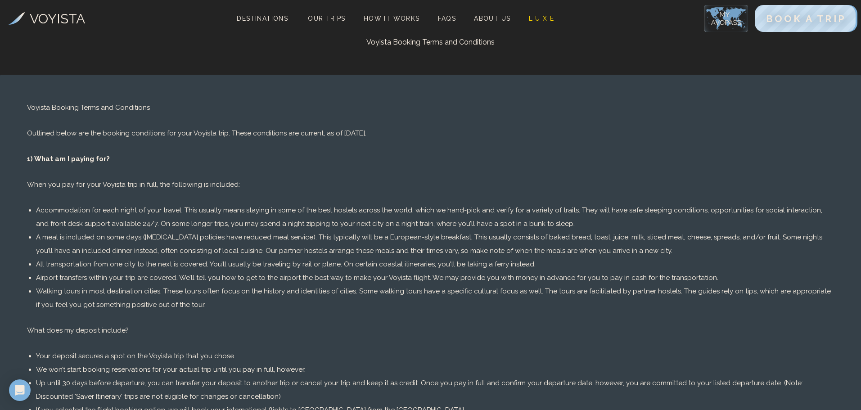
drag, startPoint x: 146, startPoint y: 273, endPoint x: 146, endPoint y: 292, distance: 18.9
drag, startPoint x: 132, startPoint y: 289, endPoint x: 141, endPoint y: 292, distance: 9.5
click at [140, 292] on li "Walking tours in most destination cities. These tours often focus on the histor…" at bounding box center [435, 296] width 798 height 27
click at [141, 292] on li "Walking tours in most destination cities. These tours often focus on the histor…" at bounding box center [435, 296] width 798 height 27
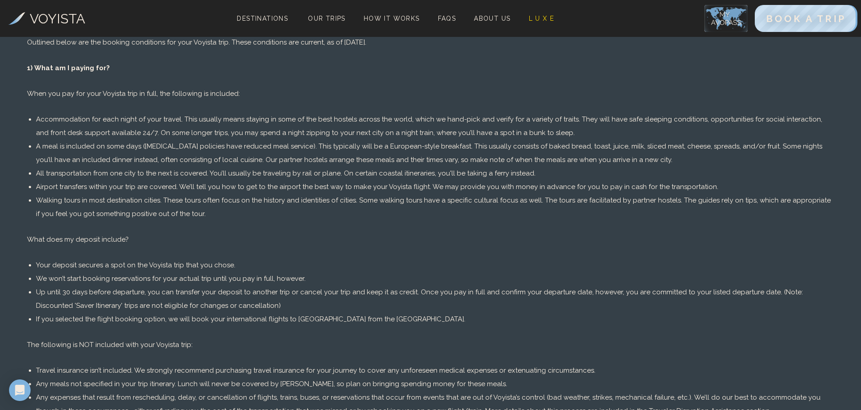
scroll to position [136, 0]
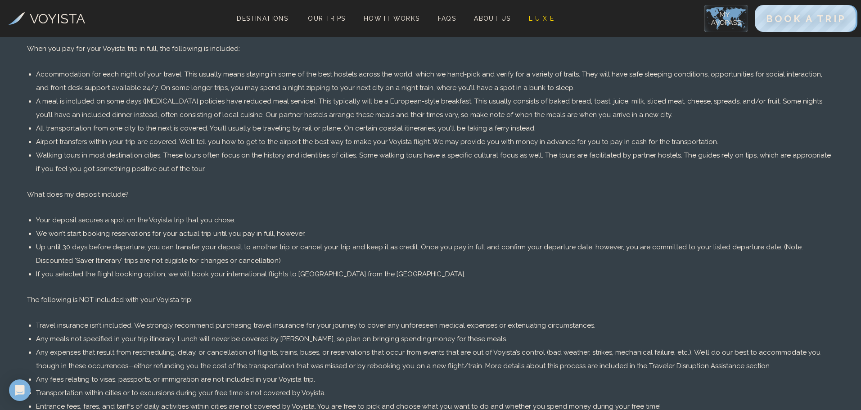
drag, startPoint x: 129, startPoint y: 265, endPoint x: 115, endPoint y: 259, distance: 15.9
drag, startPoint x: 115, startPoint y: 259, endPoint x: 121, endPoint y: 256, distance: 6.3
click at [112, 256] on li "Up until 30 days before departure, you can transfer your deposit to another tri…" at bounding box center [435, 253] width 798 height 27
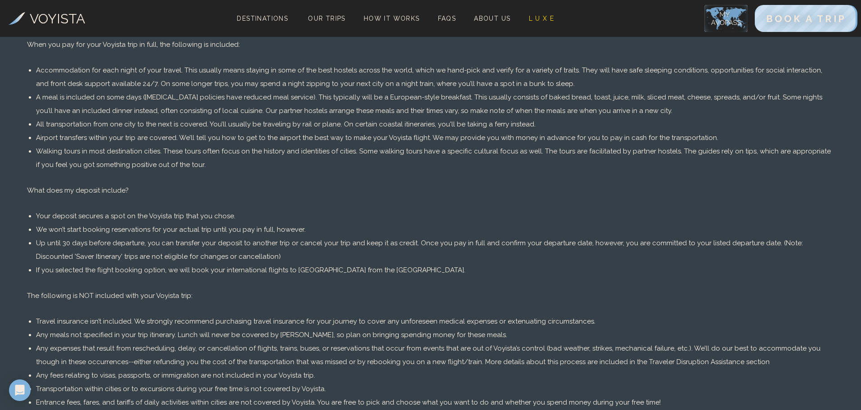
drag, startPoint x: 147, startPoint y: 270, endPoint x: 152, endPoint y: 277, distance: 8.5
drag, startPoint x: 156, startPoint y: 266, endPoint x: 172, endPoint y: 275, distance: 19.1
click at [170, 274] on li "If you selected the flight booking option, we will book your international flig…" at bounding box center [435, 268] width 798 height 13
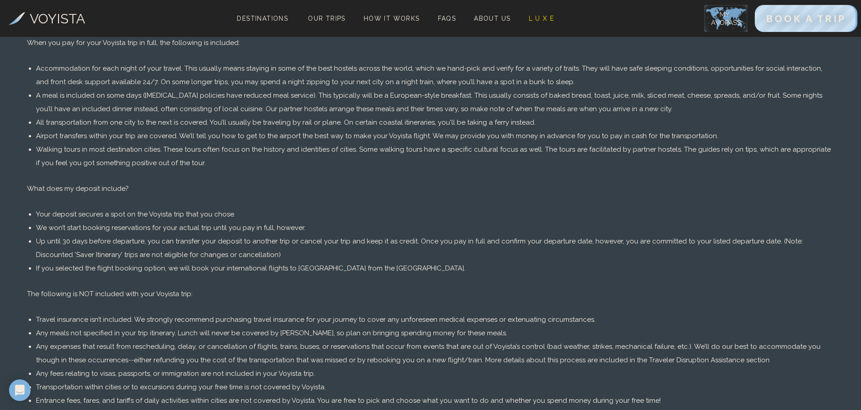
drag, startPoint x: 179, startPoint y: 275, endPoint x: 182, endPoint y: 288, distance: 13.4
drag, startPoint x: 162, startPoint y: 278, endPoint x: 157, endPoint y: 278, distance: 4.6
drag, startPoint x: 157, startPoint y: 278, endPoint x: 150, endPoint y: 275, distance: 7.5
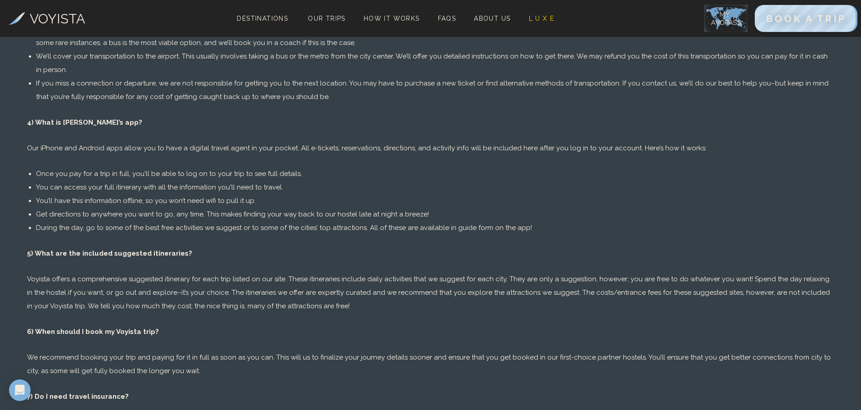
scroll to position [772, 0]
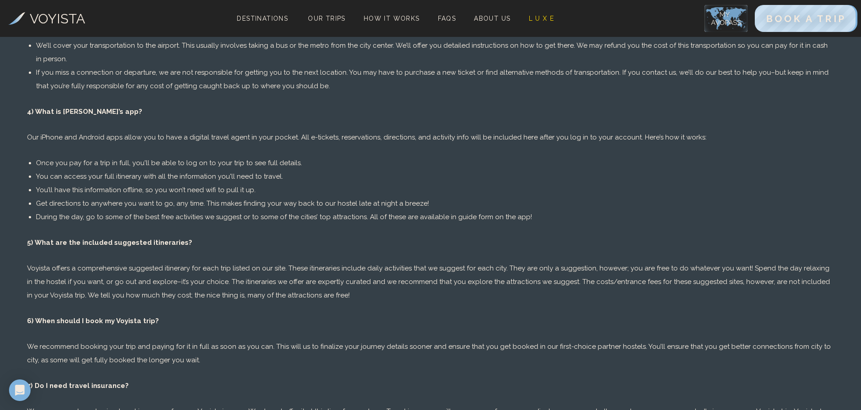
drag, startPoint x: 158, startPoint y: 257, endPoint x: 148, endPoint y: 257, distance: 10.8
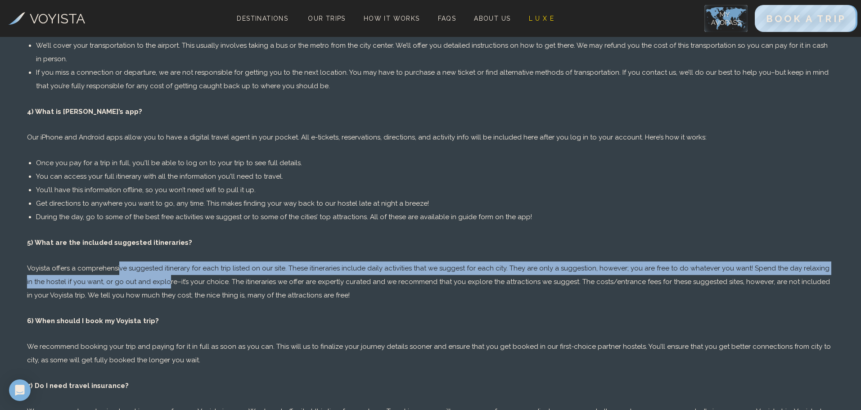
drag, startPoint x: 148, startPoint y: 257, endPoint x: 148, endPoint y: 271, distance: 14.4
click at [148, 271] on p "Voyista offers a comprehensive suggested itinerary for each trip listed on our …" at bounding box center [430, 281] width 807 height 40
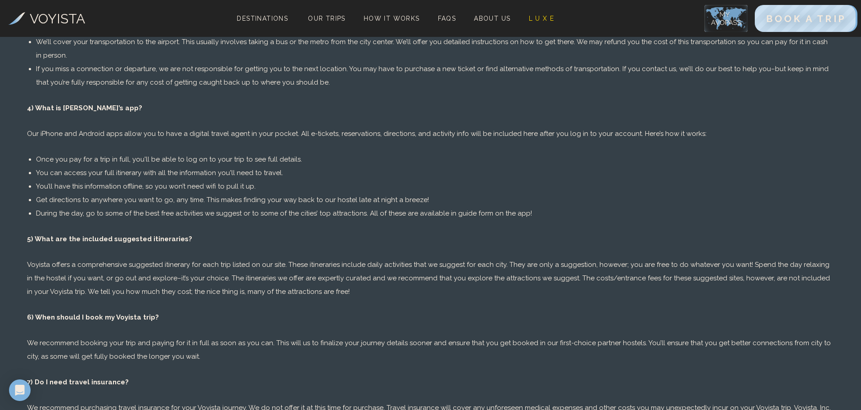
drag, startPoint x: 140, startPoint y: 268, endPoint x: 141, endPoint y: 277, distance: 9.1
click at [139, 271] on p "Voyista offers a comprehensive suggested itinerary for each trip listed on our …" at bounding box center [430, 278] width 807 height 40
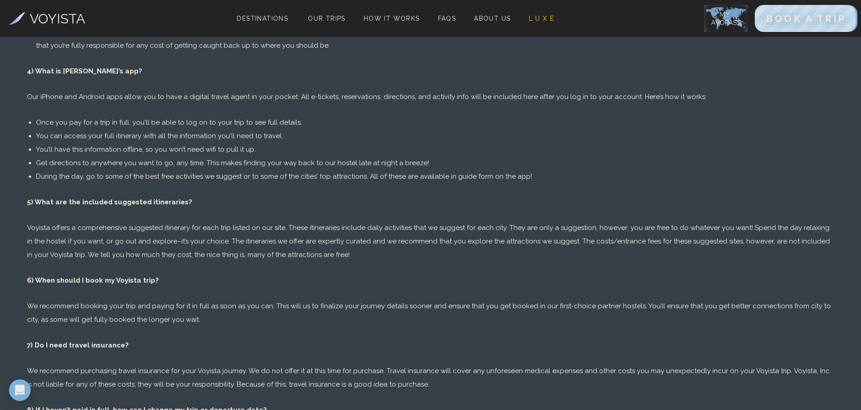
scroll to position [821, 0]
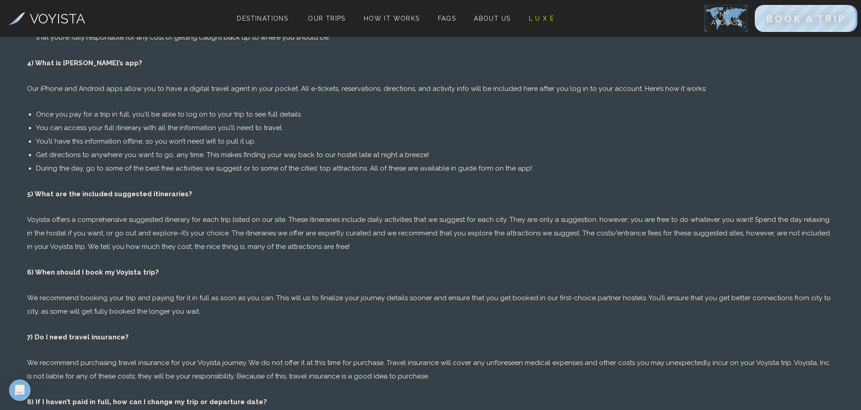
drag, startPoint x: 139, startPoint y: 275, endPoint x: 154, endPoint y: 296, distance: 25.2
click at [152, 291] on p "We recommend booking your trip and paying for it in full as soon as you can. Th…" at bounding box center [430, 303] width 807 height 27
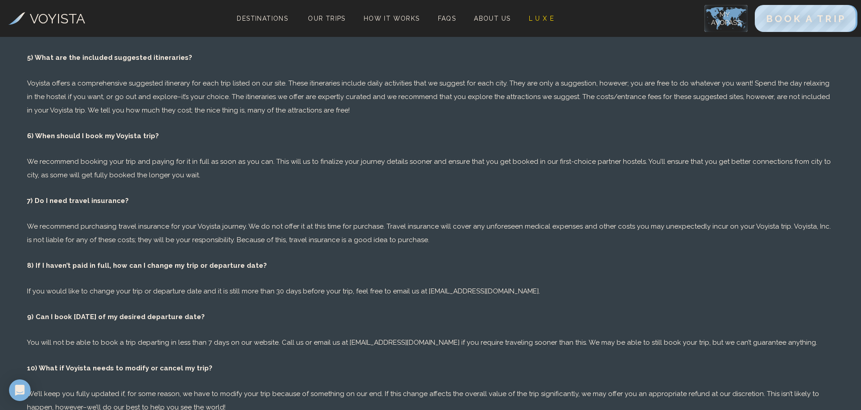
scroll to position [1137, 0]
